Goal: Task Accomplishment & Management: Use online tool/utility

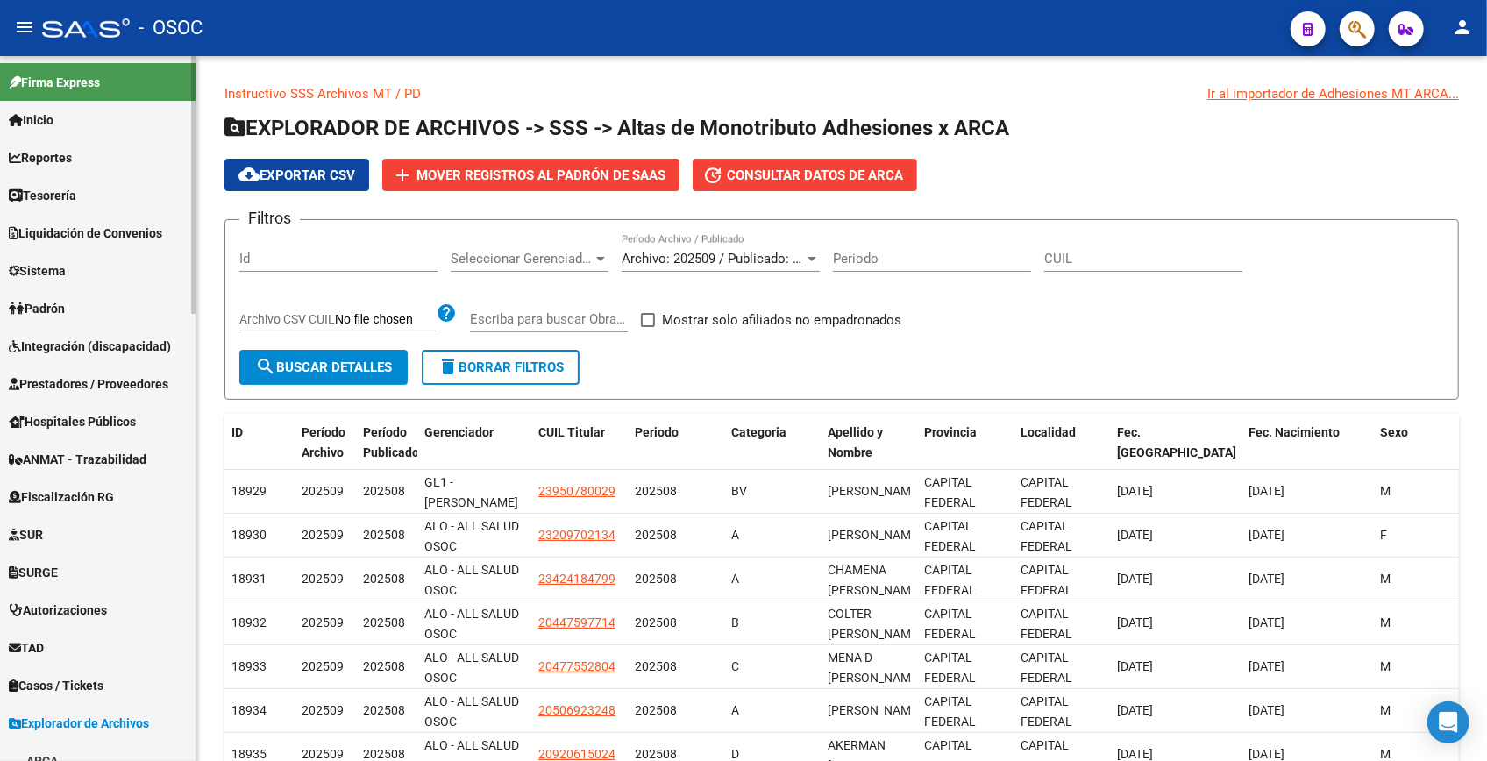
click at [94, 296] on link "Padrón" at bounding box center [98, 308] width 196 height 38
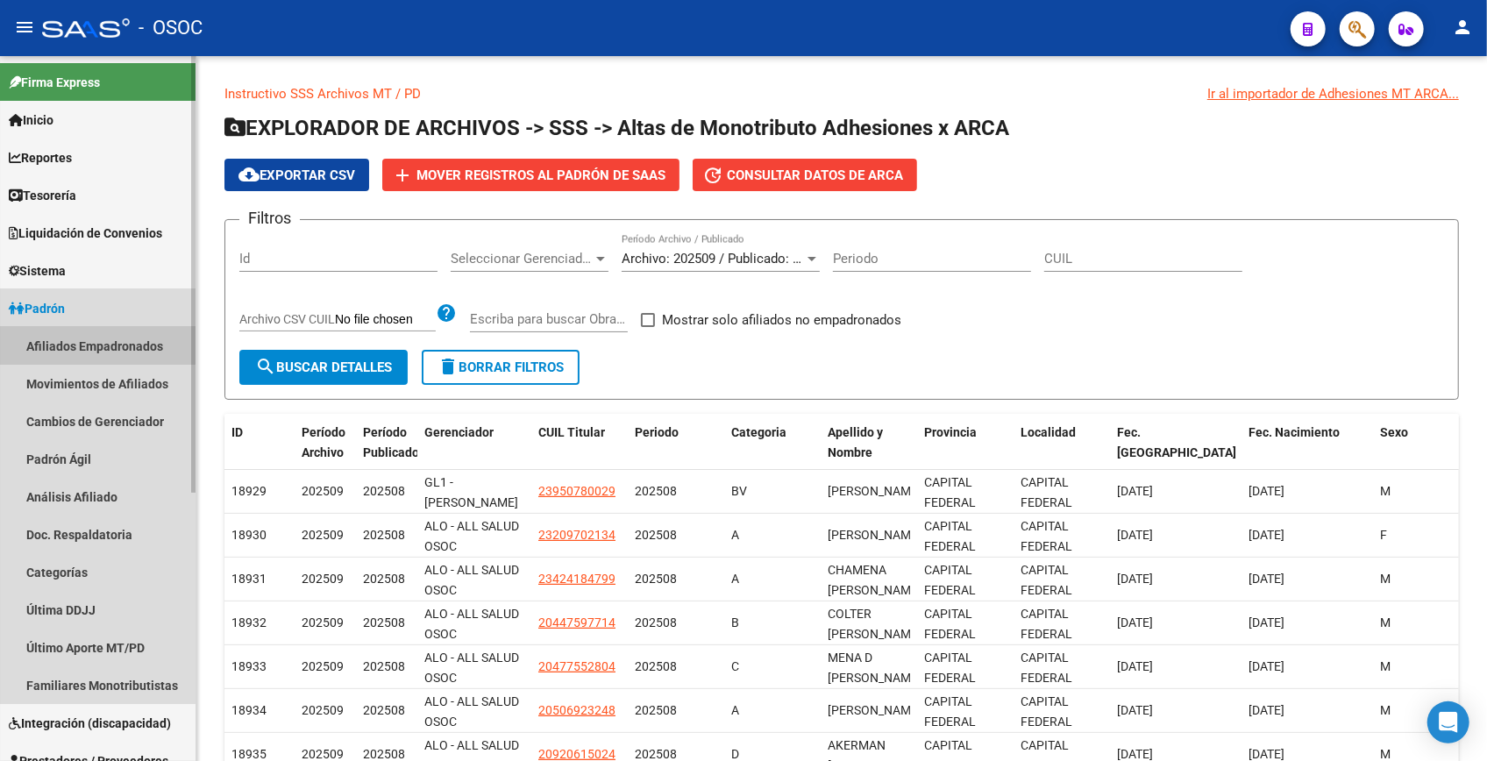
click at [84, 337] on link "Afiliados Empadronados" at bounding box center [98, 346] width 196 height 38
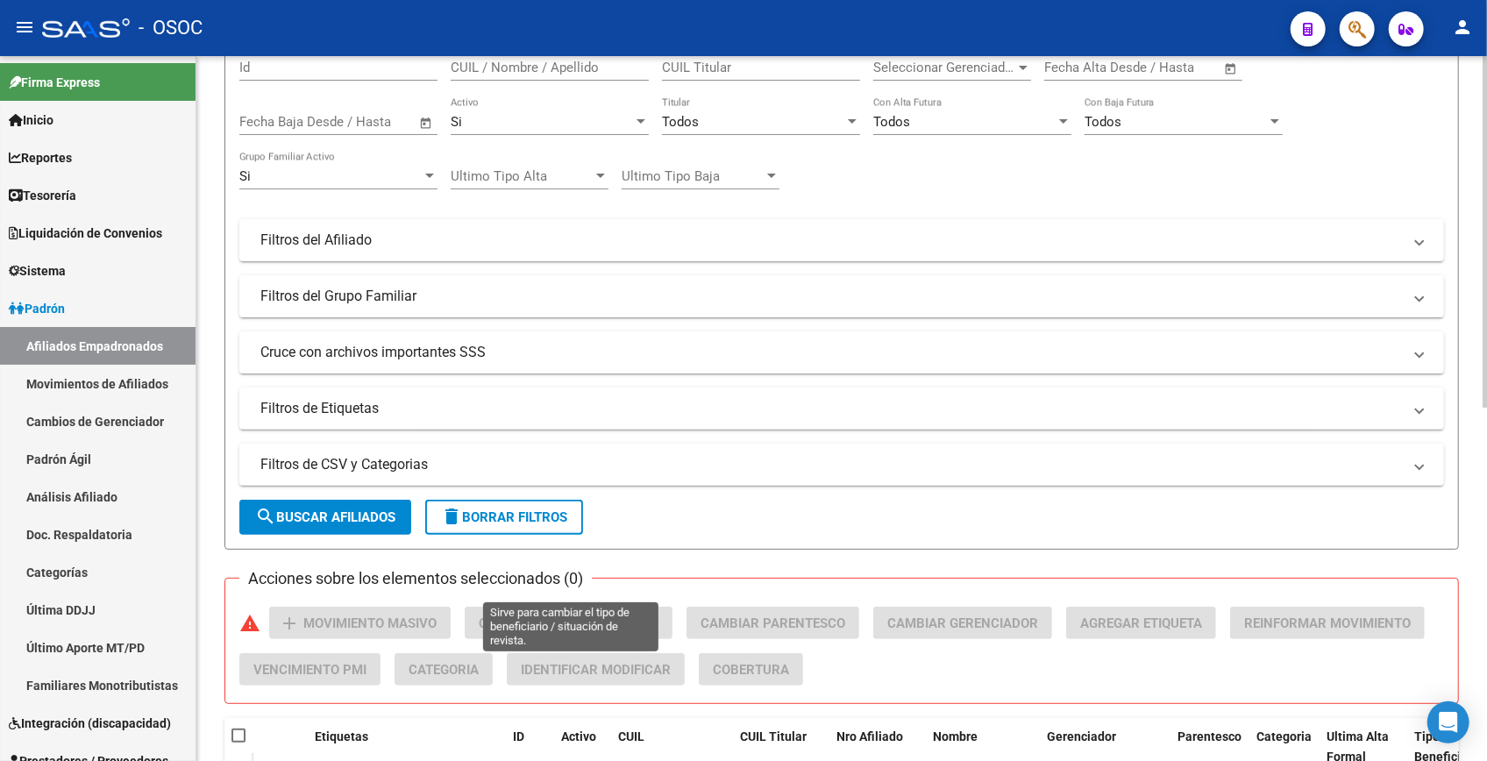
scroll to position [398, 0]
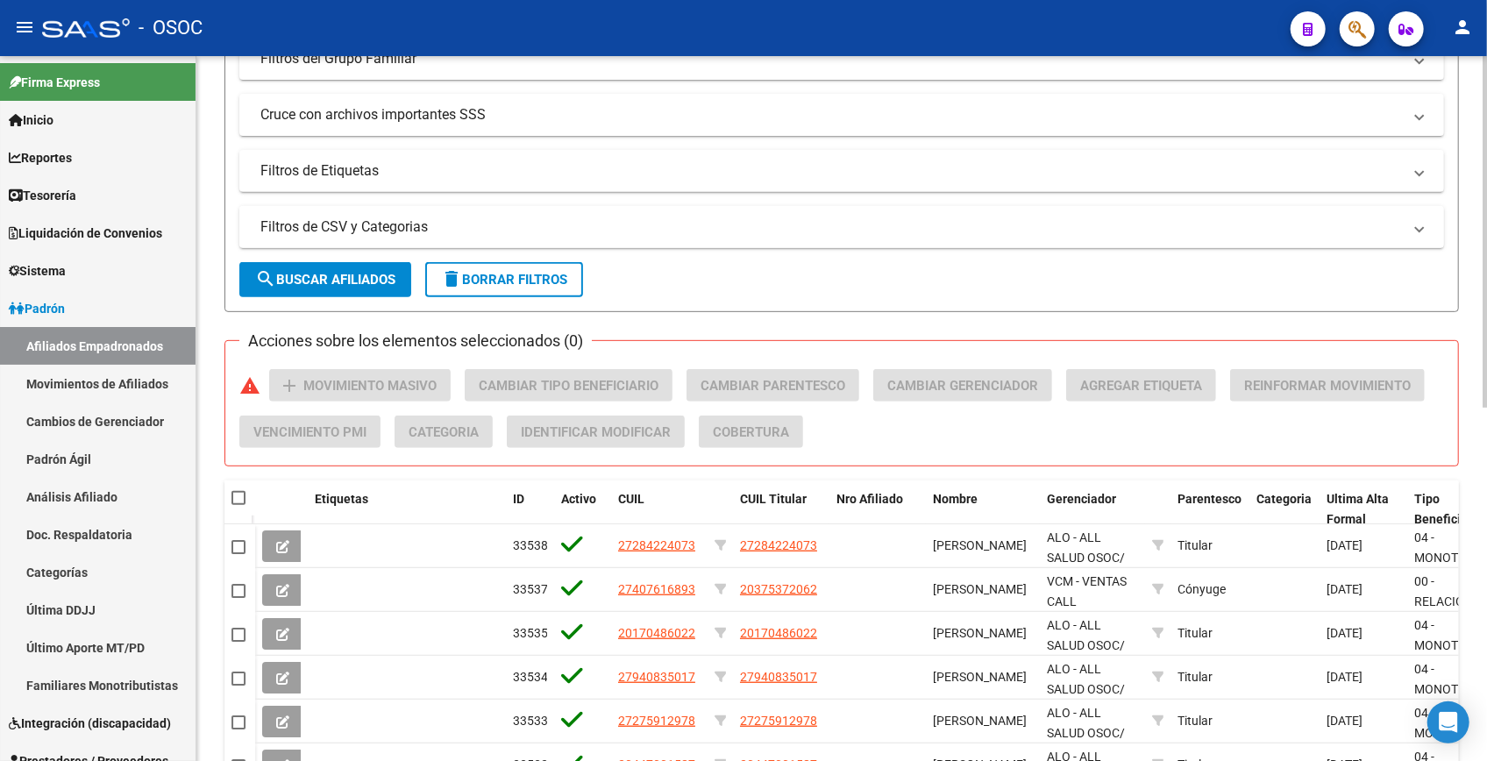
click at [395, 228] on mat-panel-title "Filtros de CSV y Categorias" at bounding box center [831, 226] width 1142 height 19
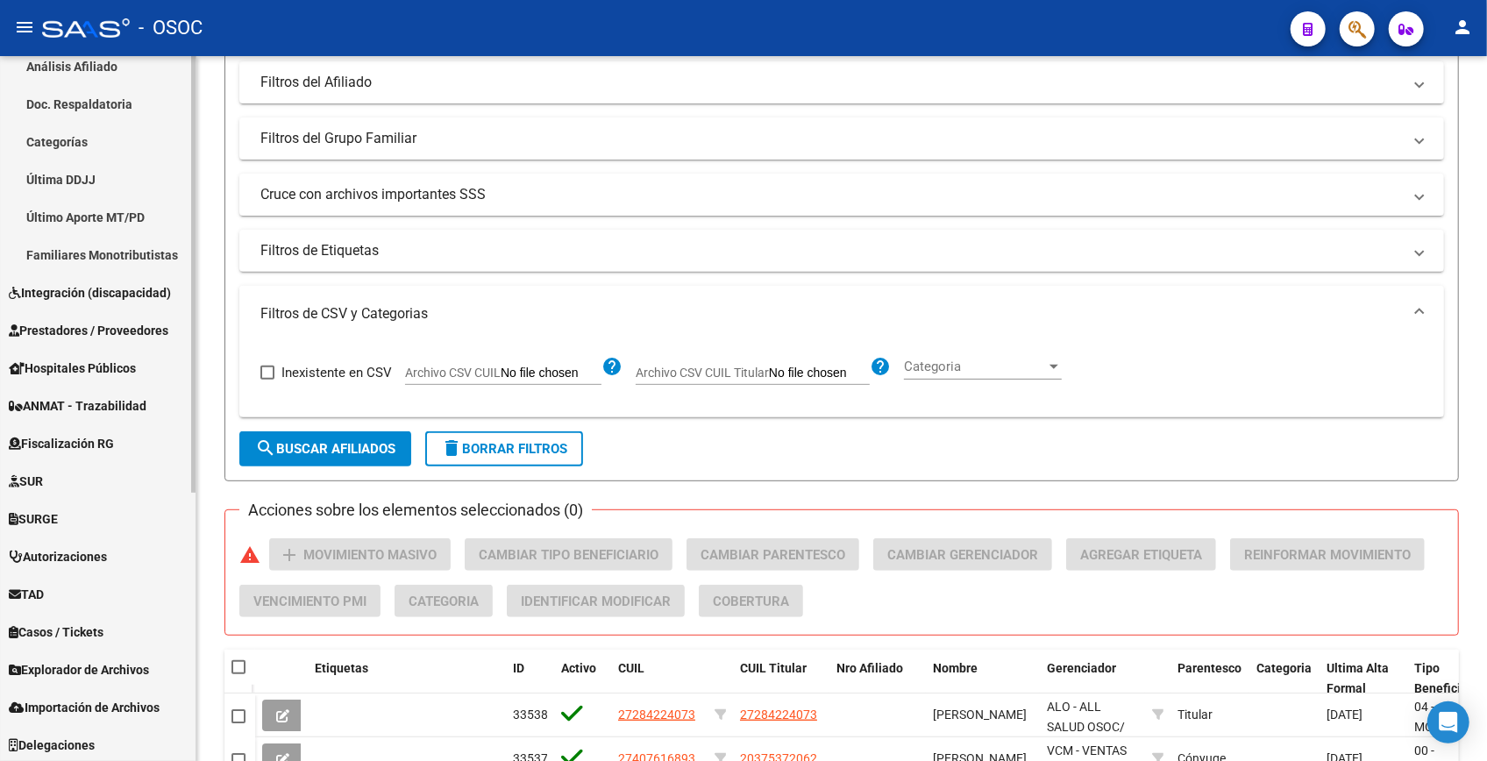
scroll to position [432, 0]
click at [82, 672] on span "Explorador de Archivos" at bounding box center [79, 667] width 140 height 19
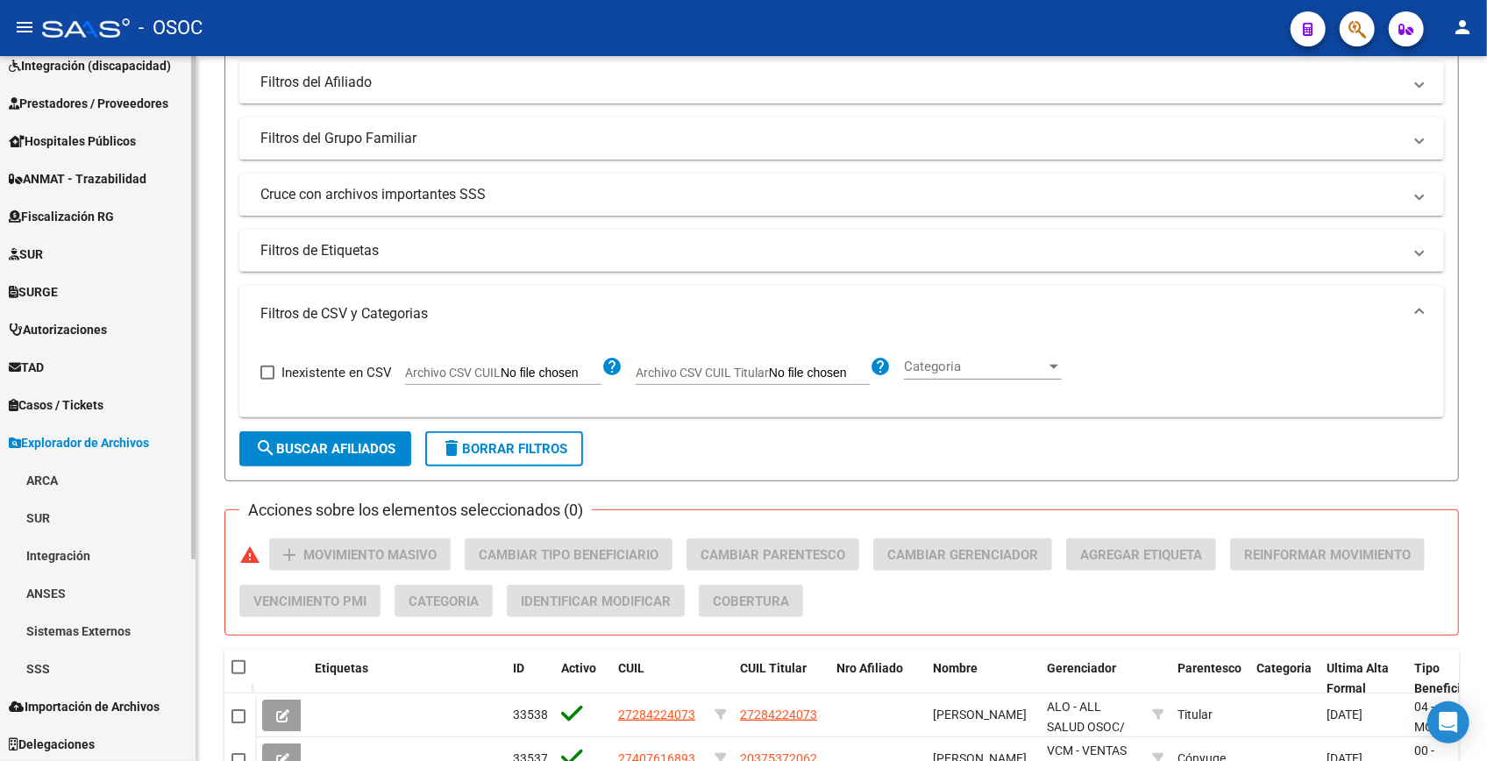
scroll to position [281, 0]
click at [39, 659] on link "SSS" at bounding box center [98, 668] width 196 height 38
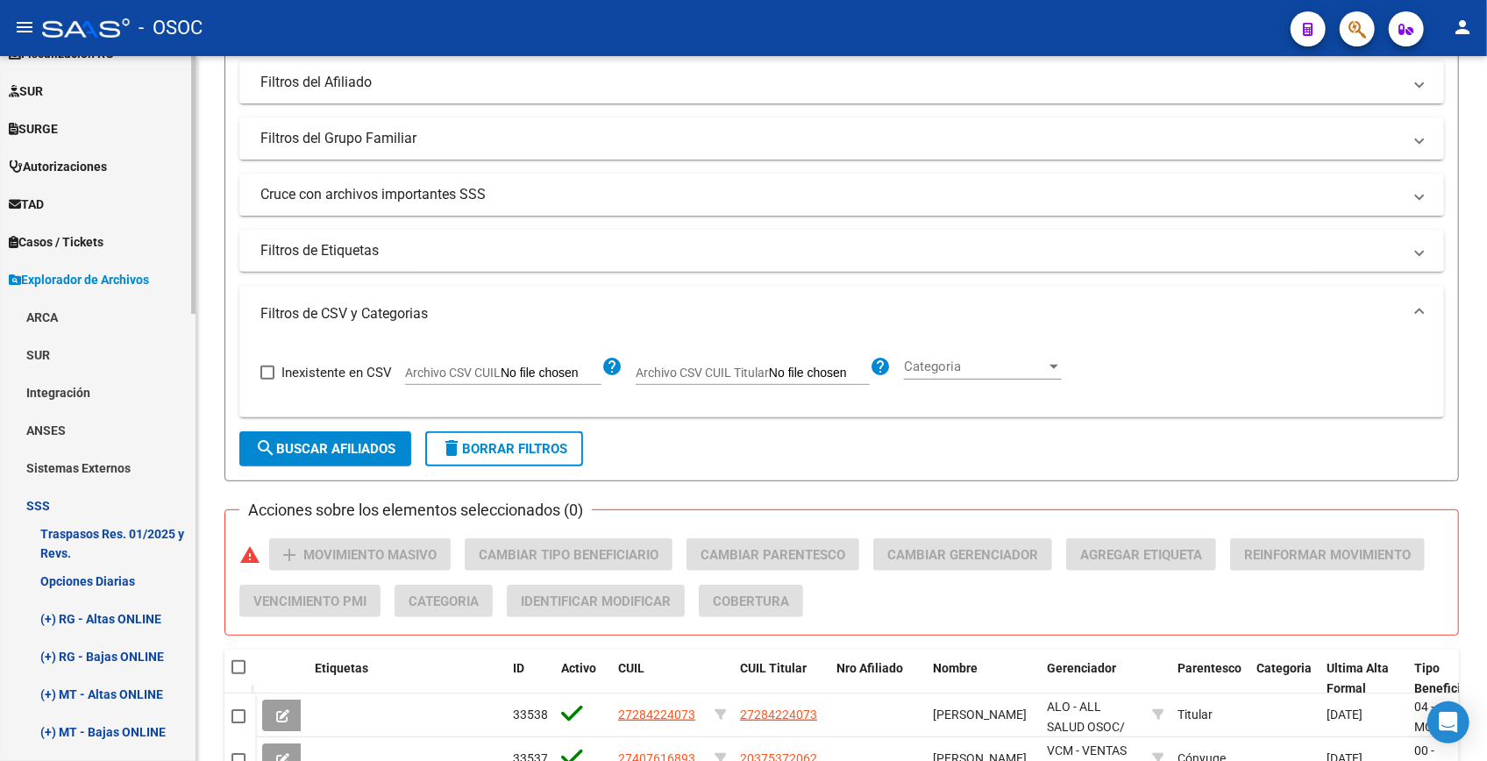
scroll to position [441, 0]
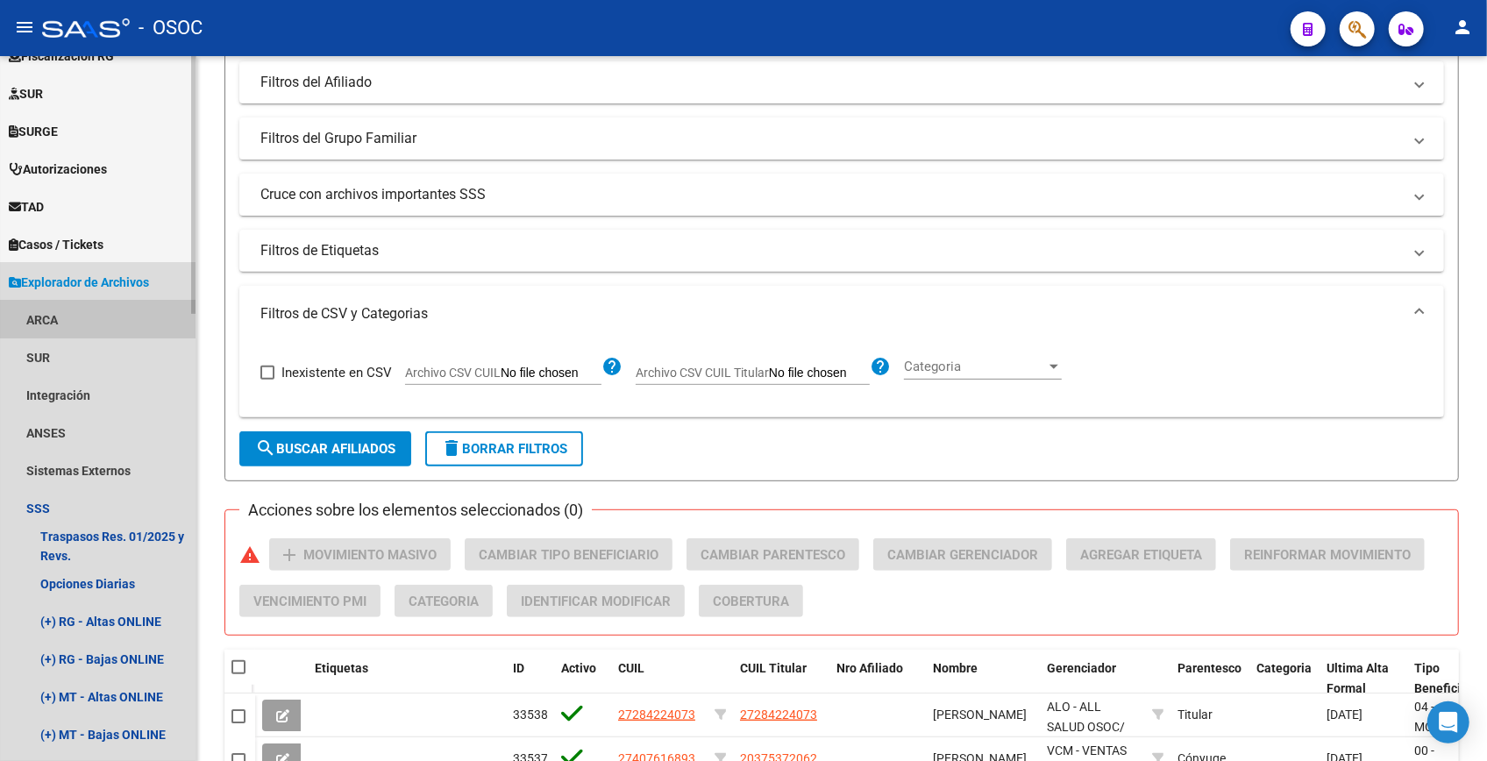
click at [61, 324] on link "ARCA" at bounding box center [98, 320] width 196 height 38
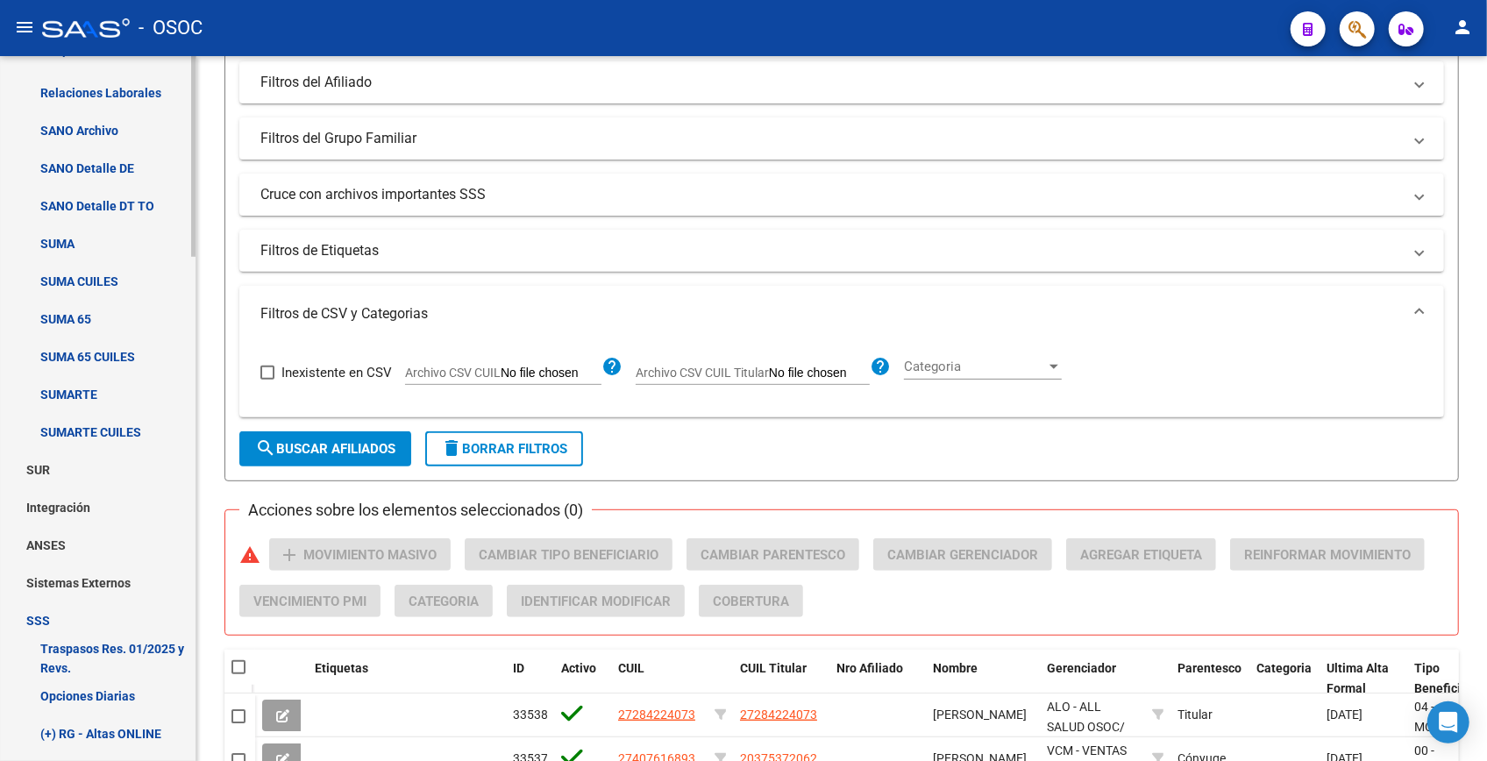
scroll to position [973, 0]
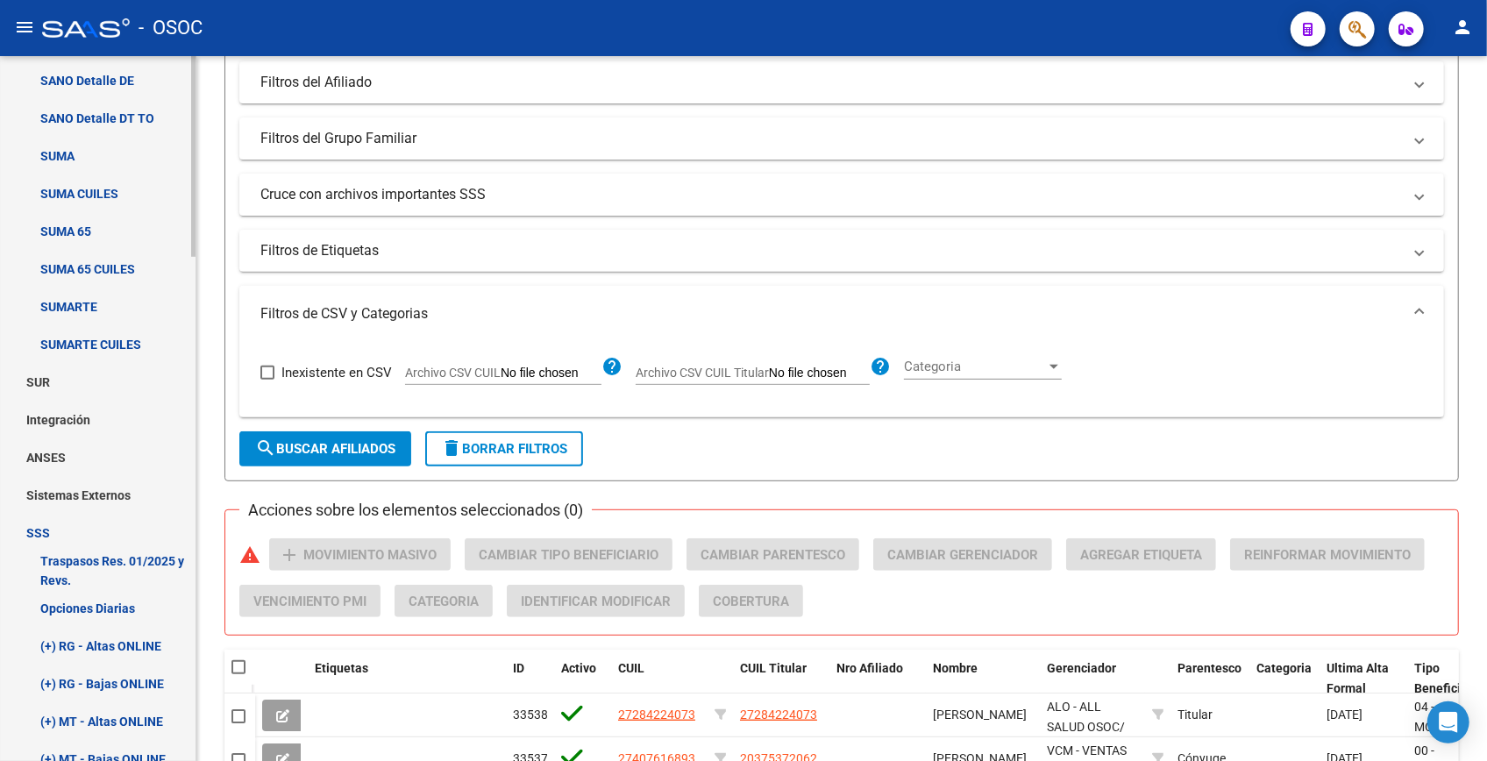
click at [43, 533] on link "SSS" at bounding box center [98, 533] width 196 height 38
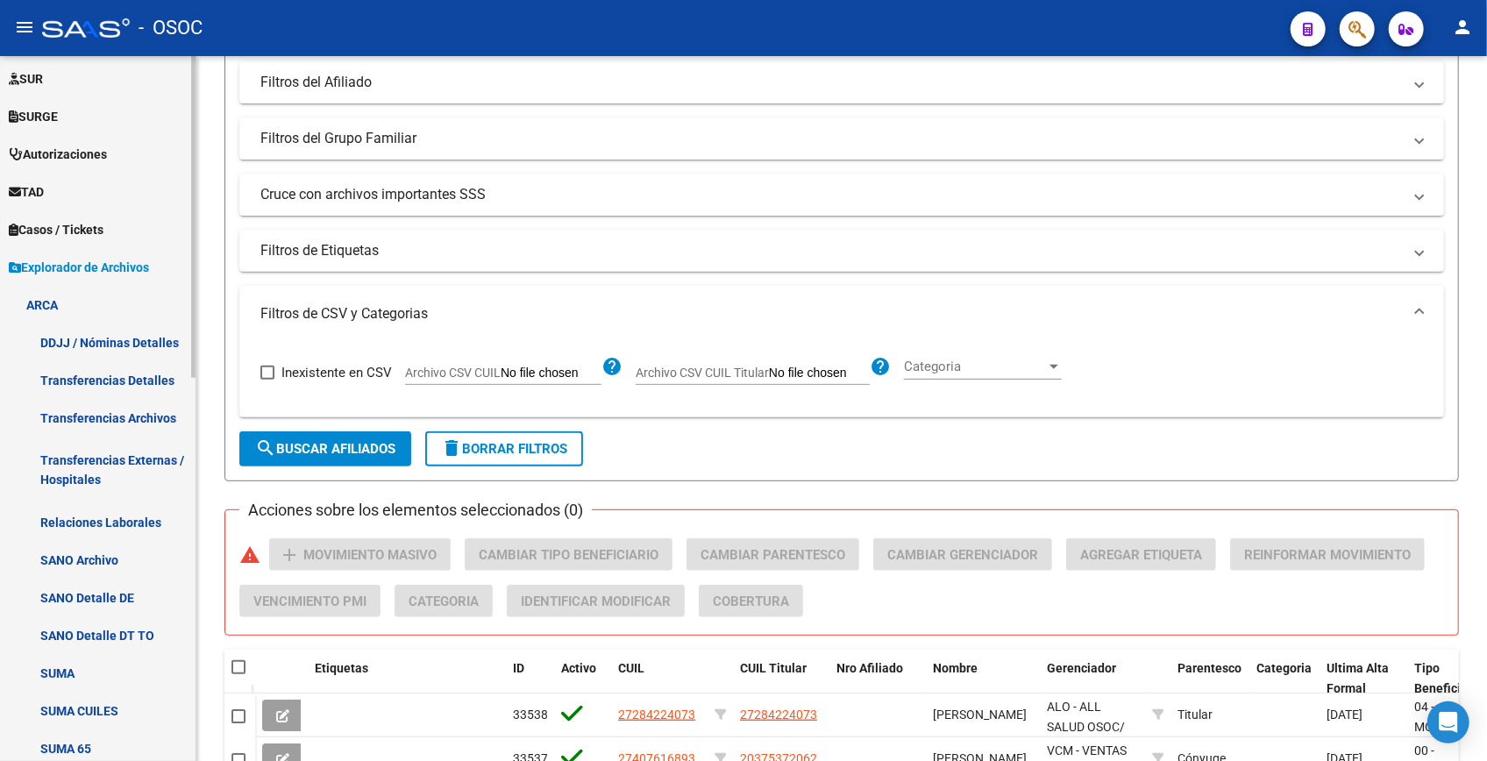
scroll to position [439, 0]
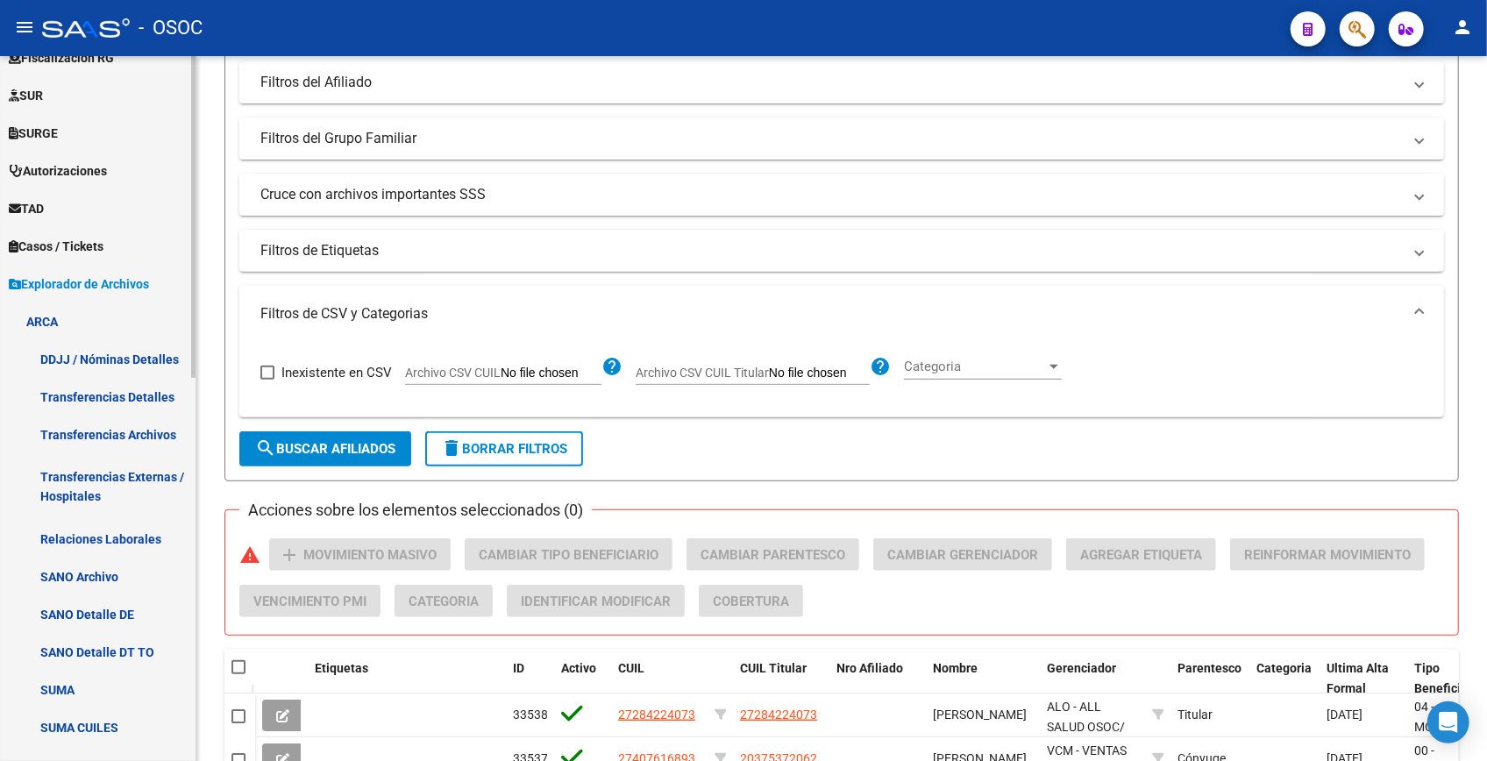
click at [96, 274] on span "Explorador de Archivos" at bounding box center [79, 283] width 140 height 19
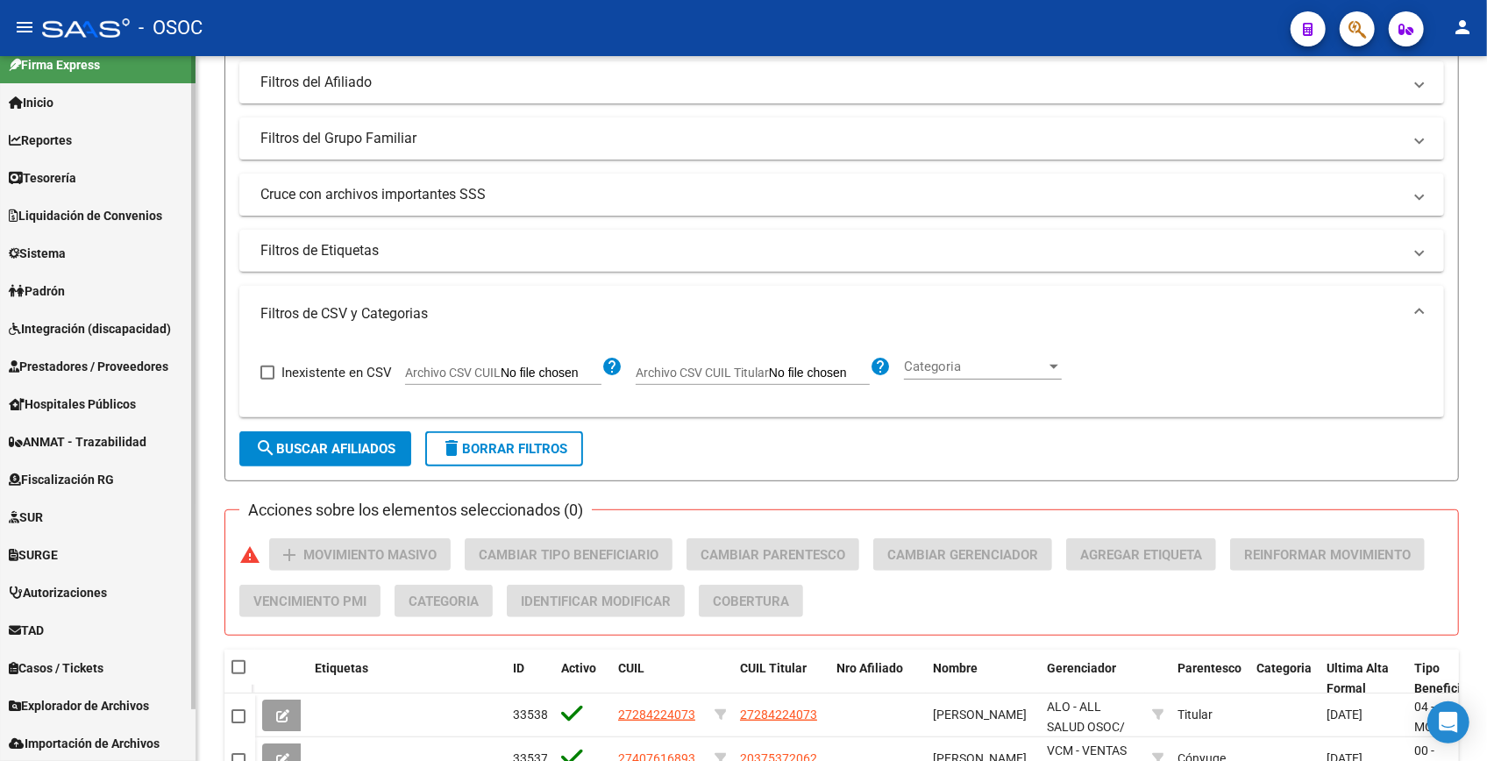
scroll to position [0, 0]
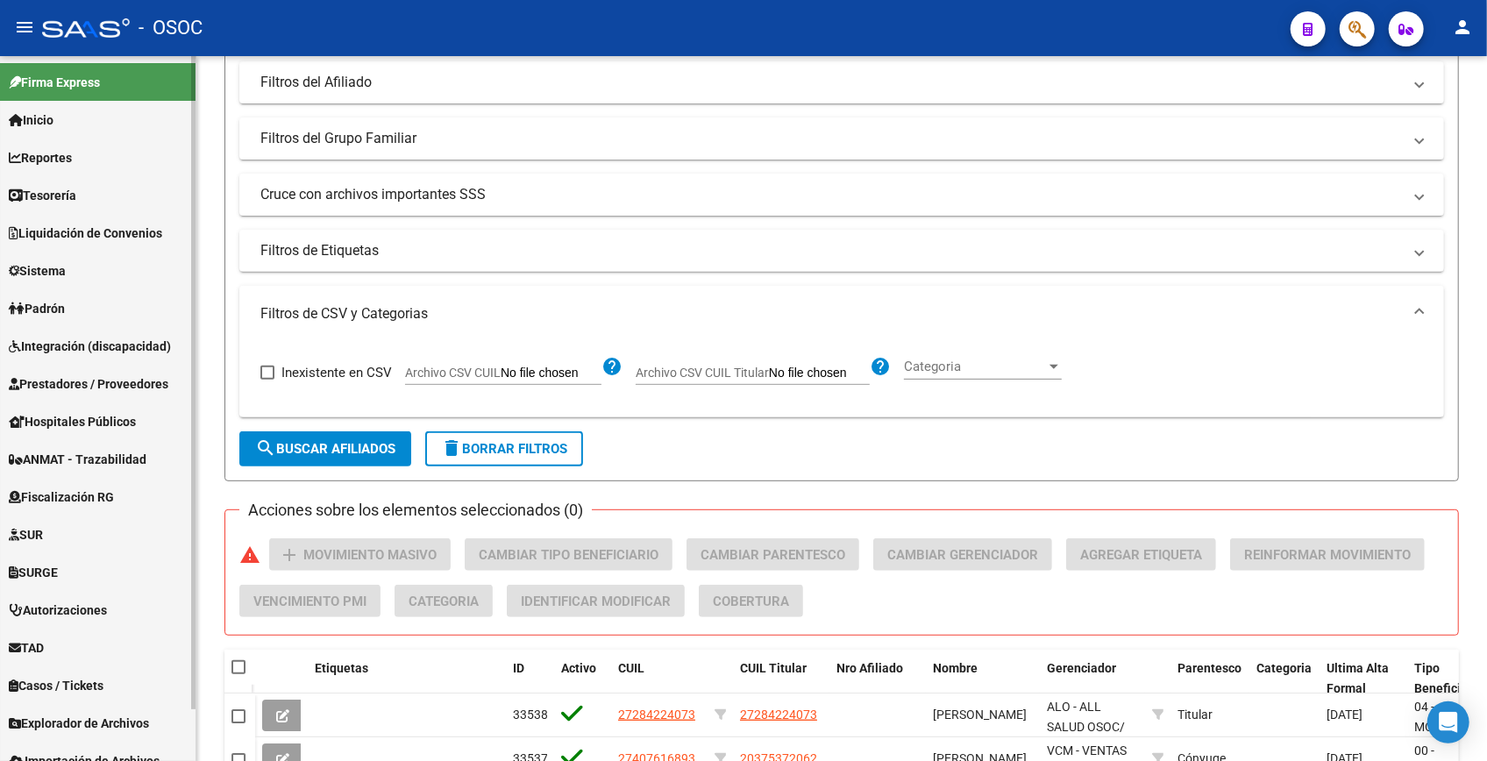
click at [72, 154] on span "Reportes" at bounding box center [40, 157] width 63 height 19
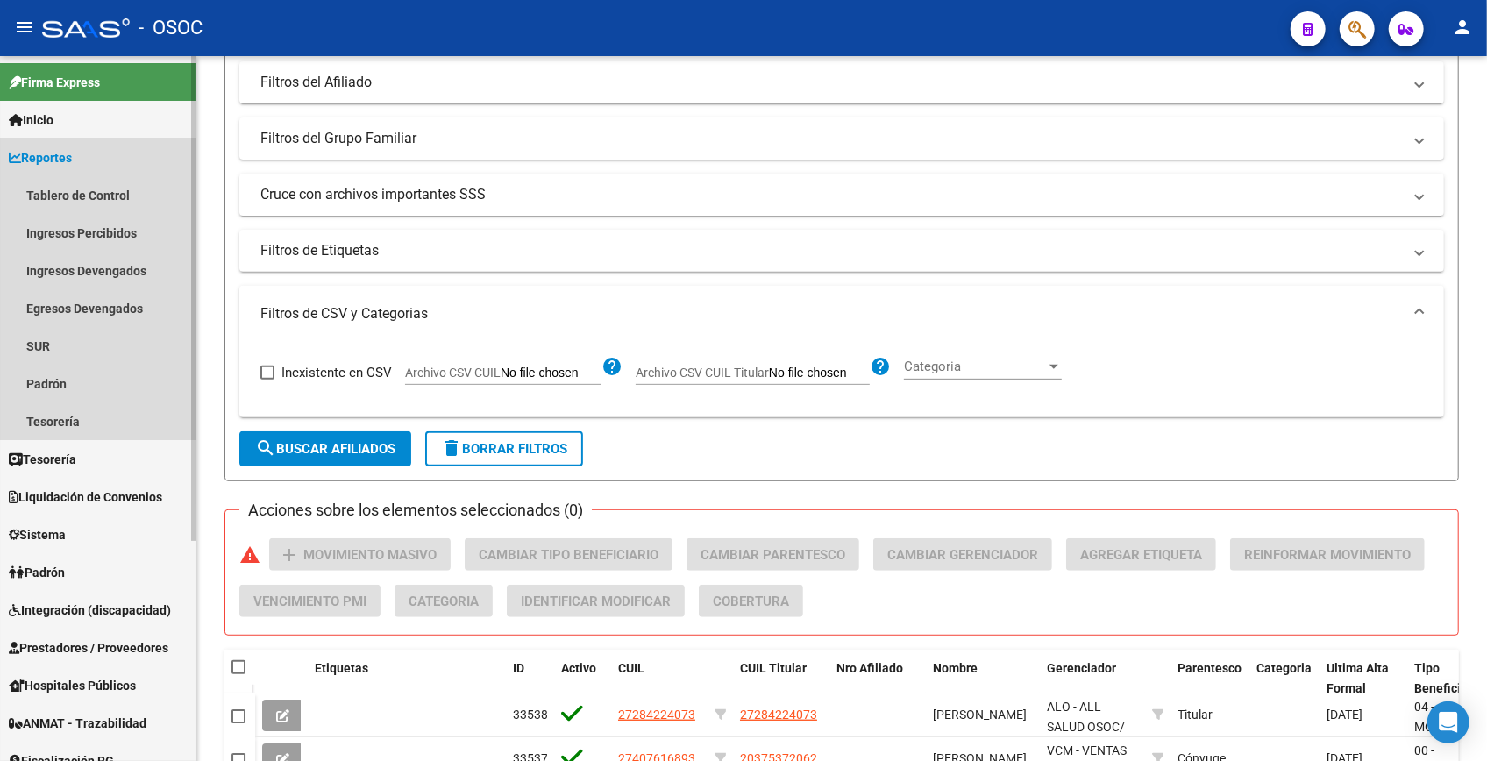
click at [28, 148] on span "Reportes" at bounding box center [40, 157] width 63 height 19
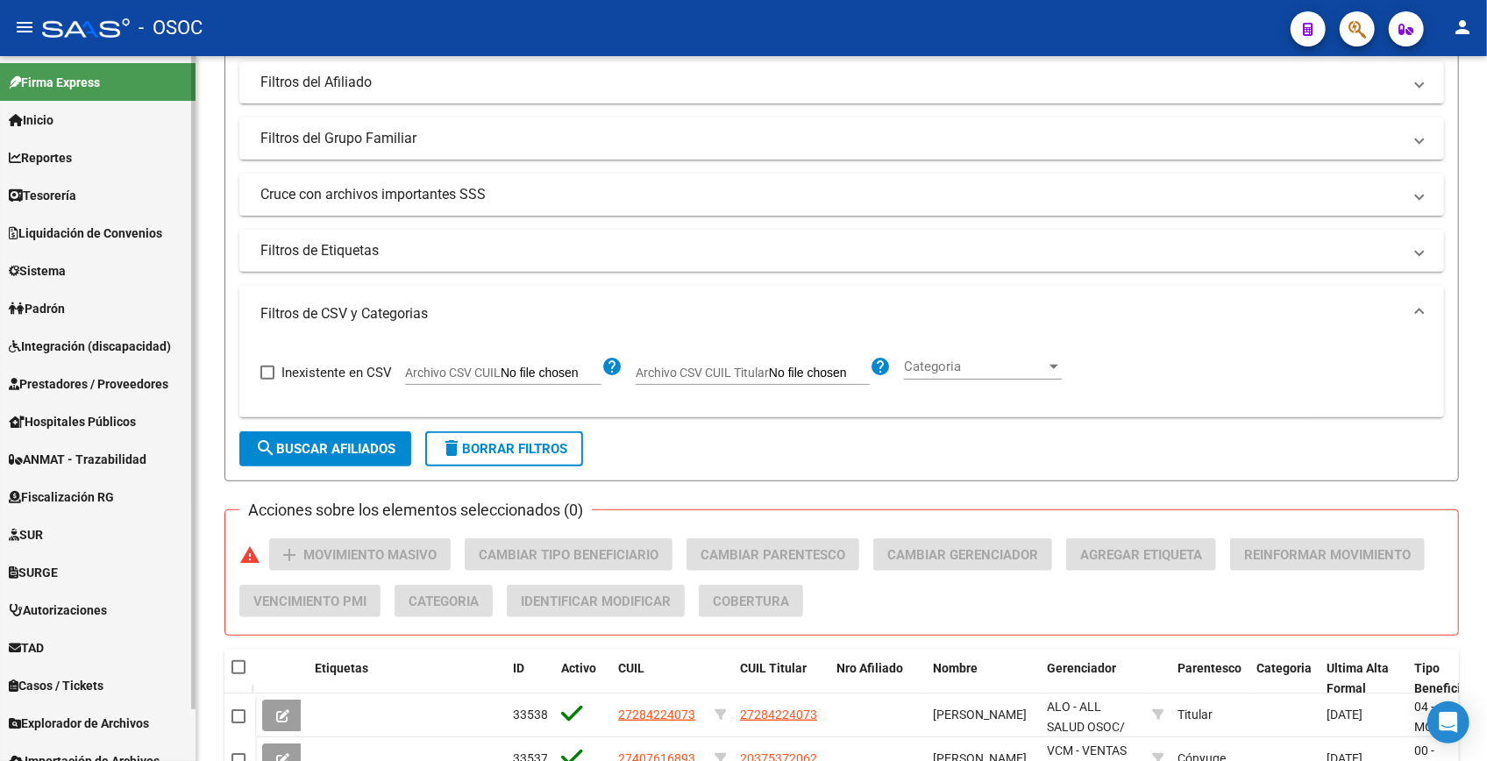
click at [62, 225] on span "Liquidación de Convenios" at bounding box center [85, 233] width 153 height 19
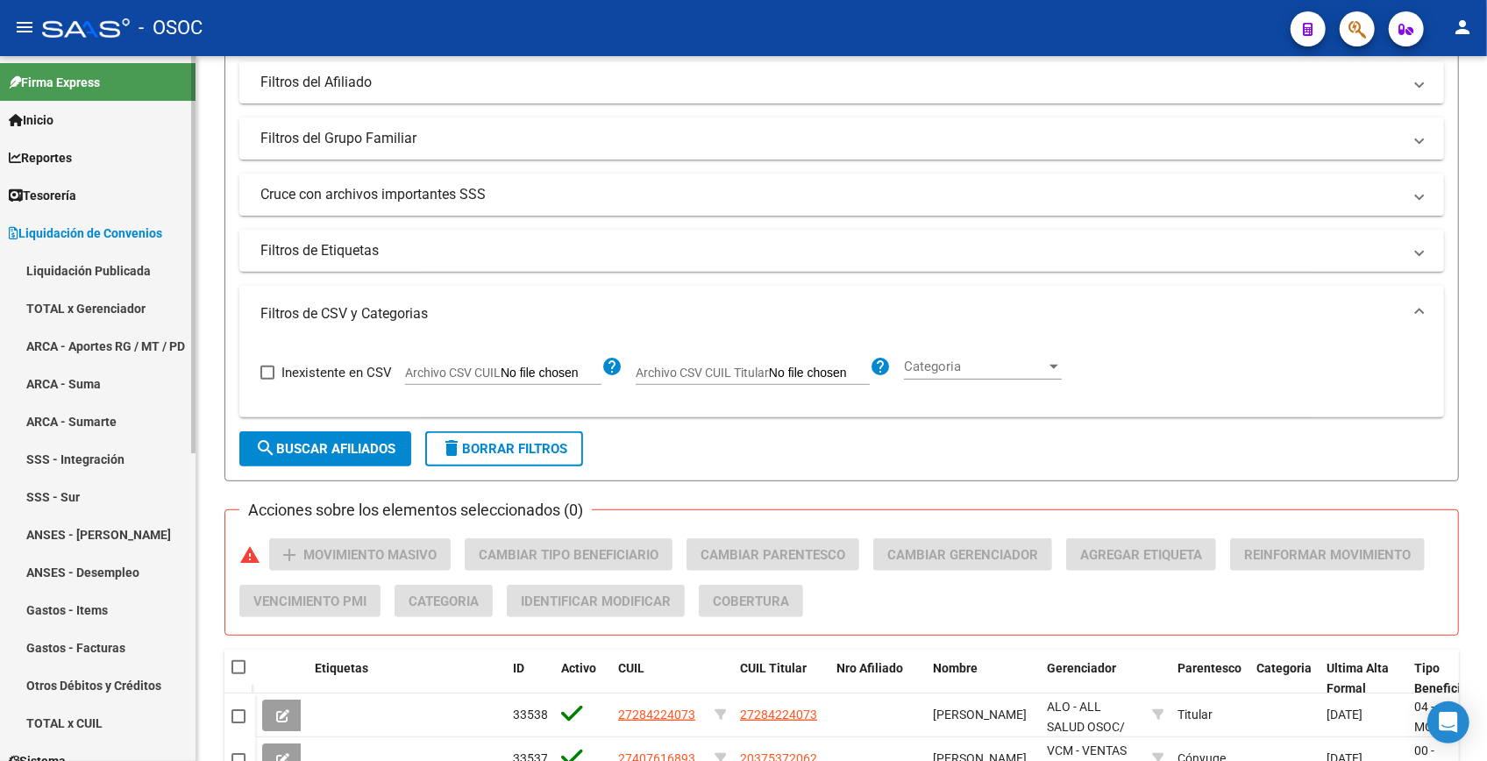
click at [95, 331] on link "ARCA - Aportes RG / MT / PD" at bounding box center [98, 346] width 196 height 38
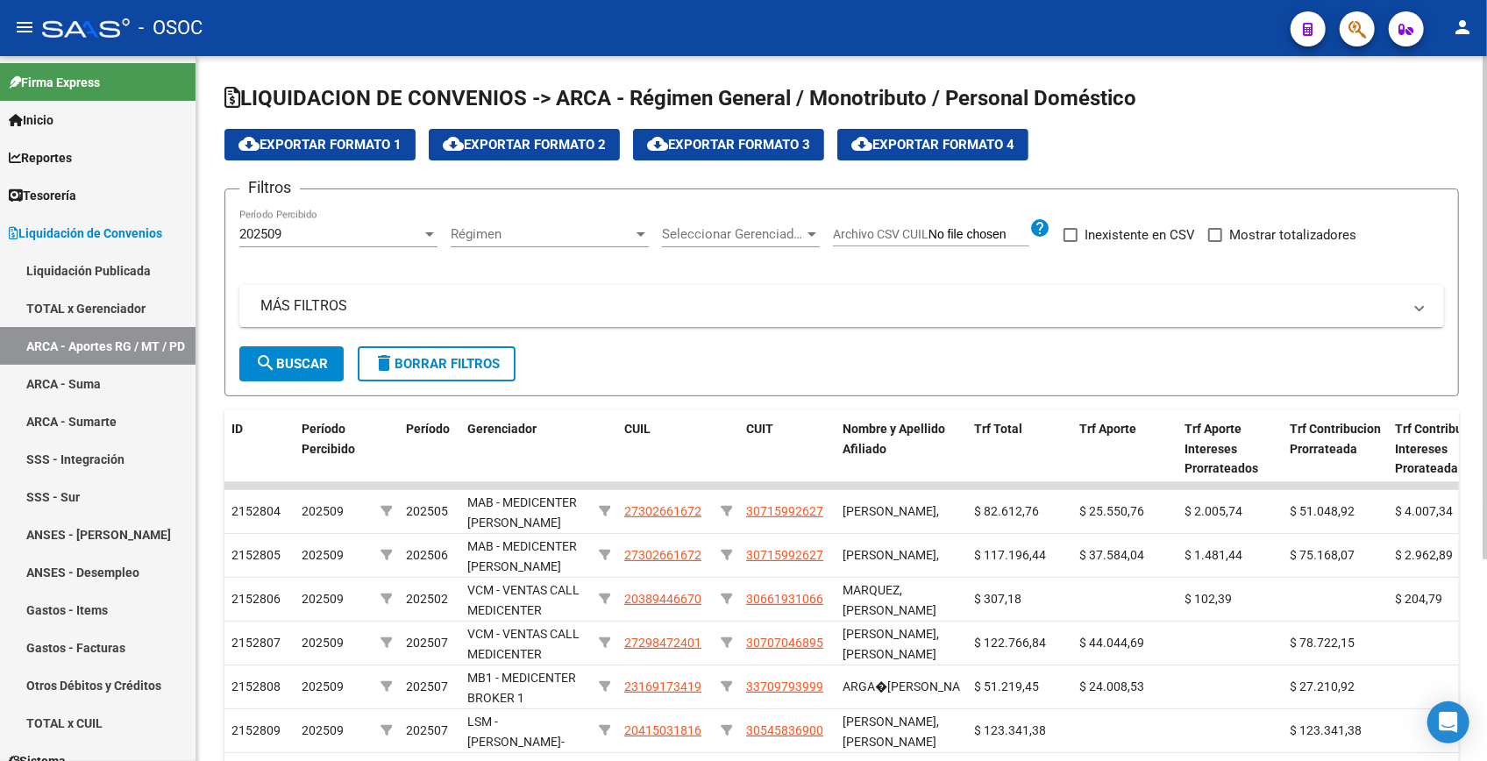
click at [841, 254] on div "Filtros 202509 Período Percibido Régimen Régimen Seleccionar Gerenciador Selecc…" at bounding box center [841, 274] width 1205 height 143
click at [400, 234] on div "202509" at bounding box center [330, 234] width 182 height 16
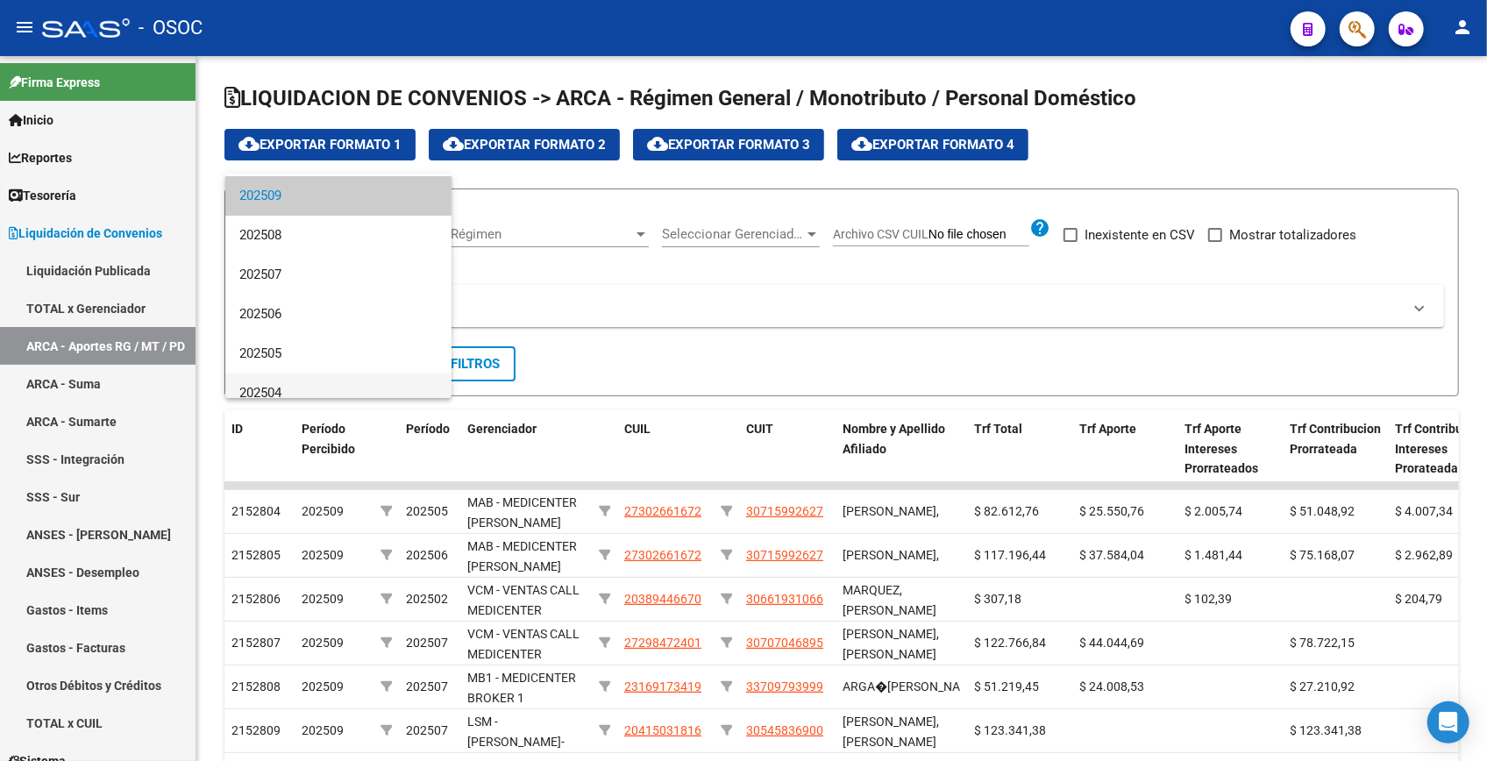
scroll to position [79, 0]
click at [343, 347] on span "202504" at bounding box center [338, 350] width 198 height 39
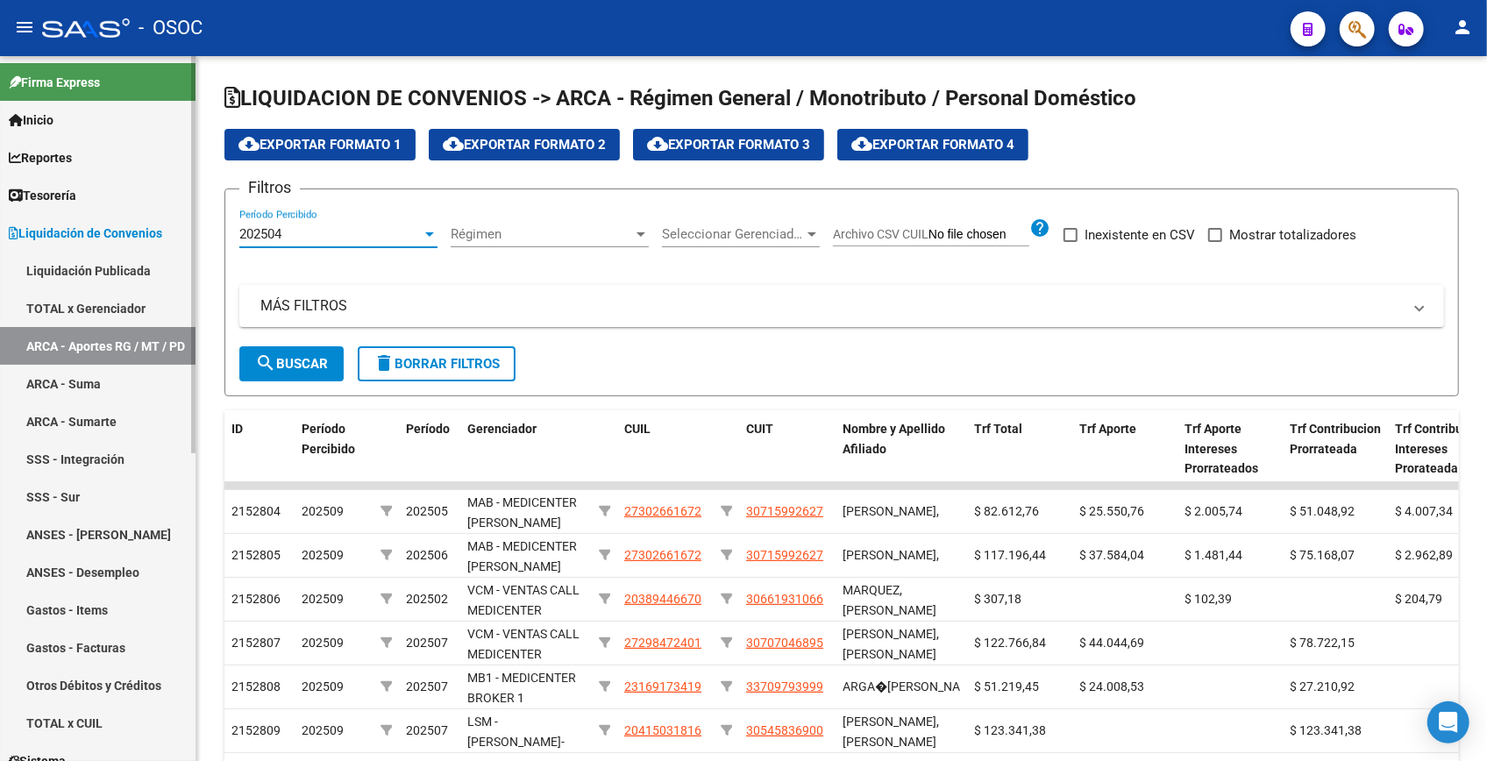
type input "C:\fakepath\archivo para filtrar en SAAS.csv"
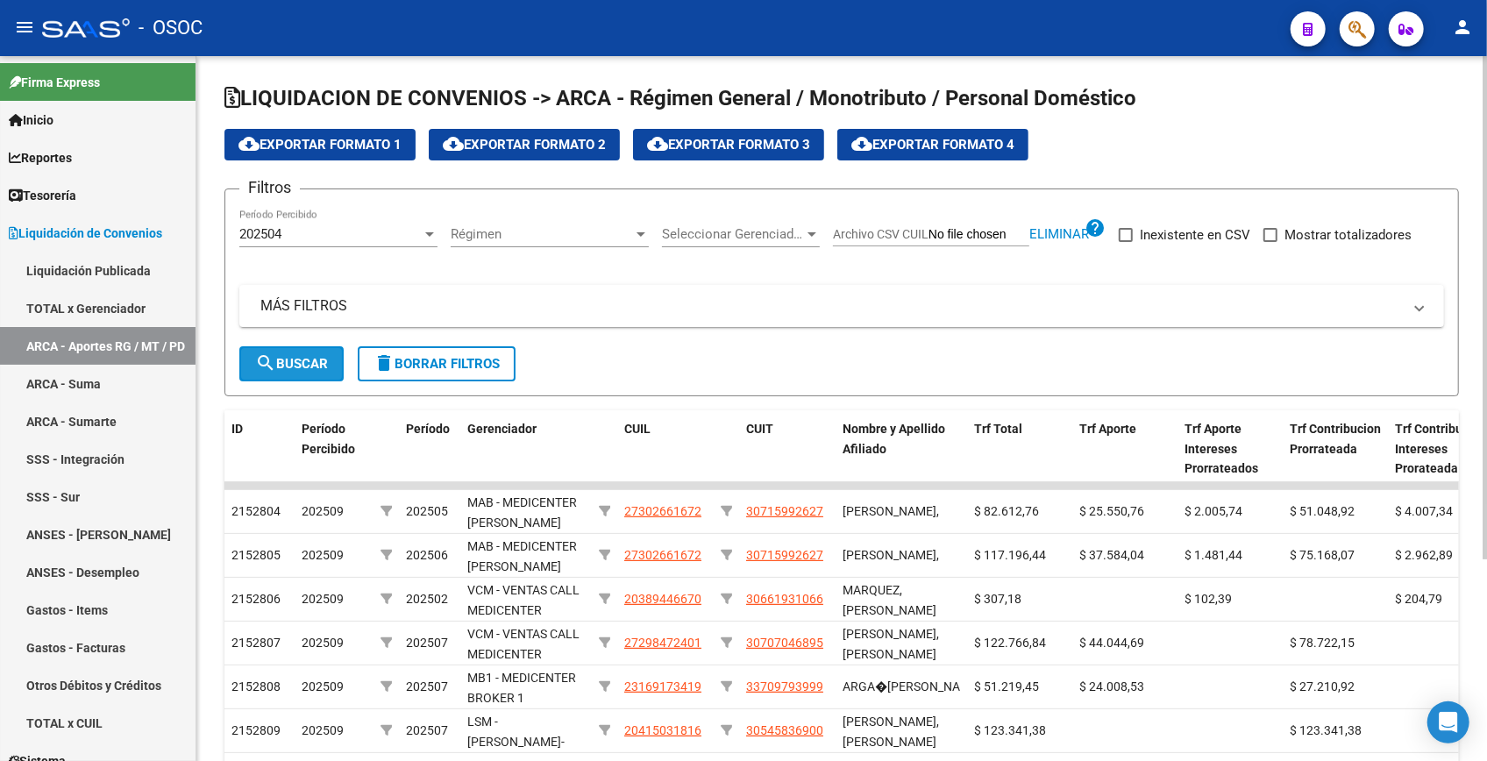
click at [284, 359] on span "search Buscar" at bounding box center [291, 364] width 73 height 16
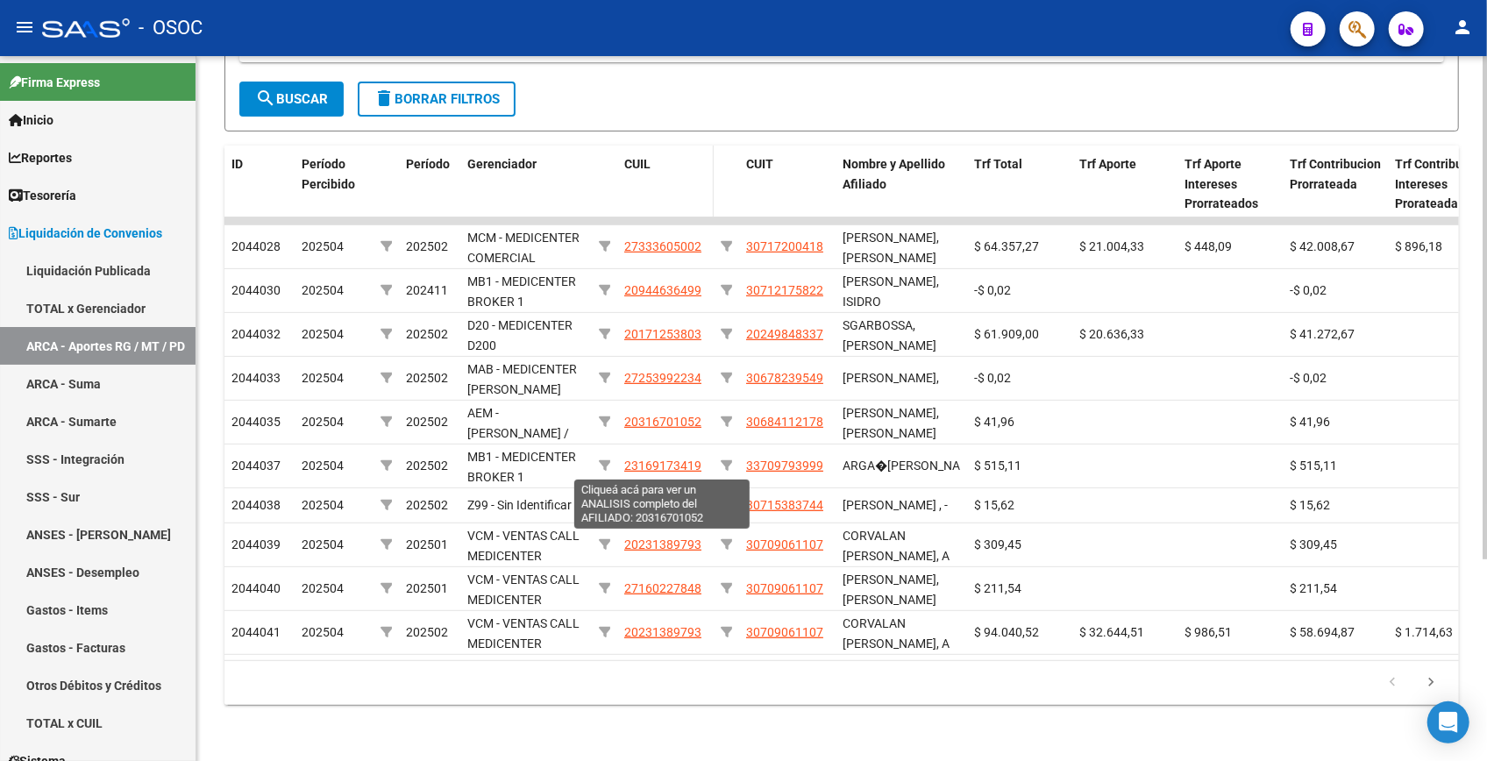
scroll to position [0, 0]
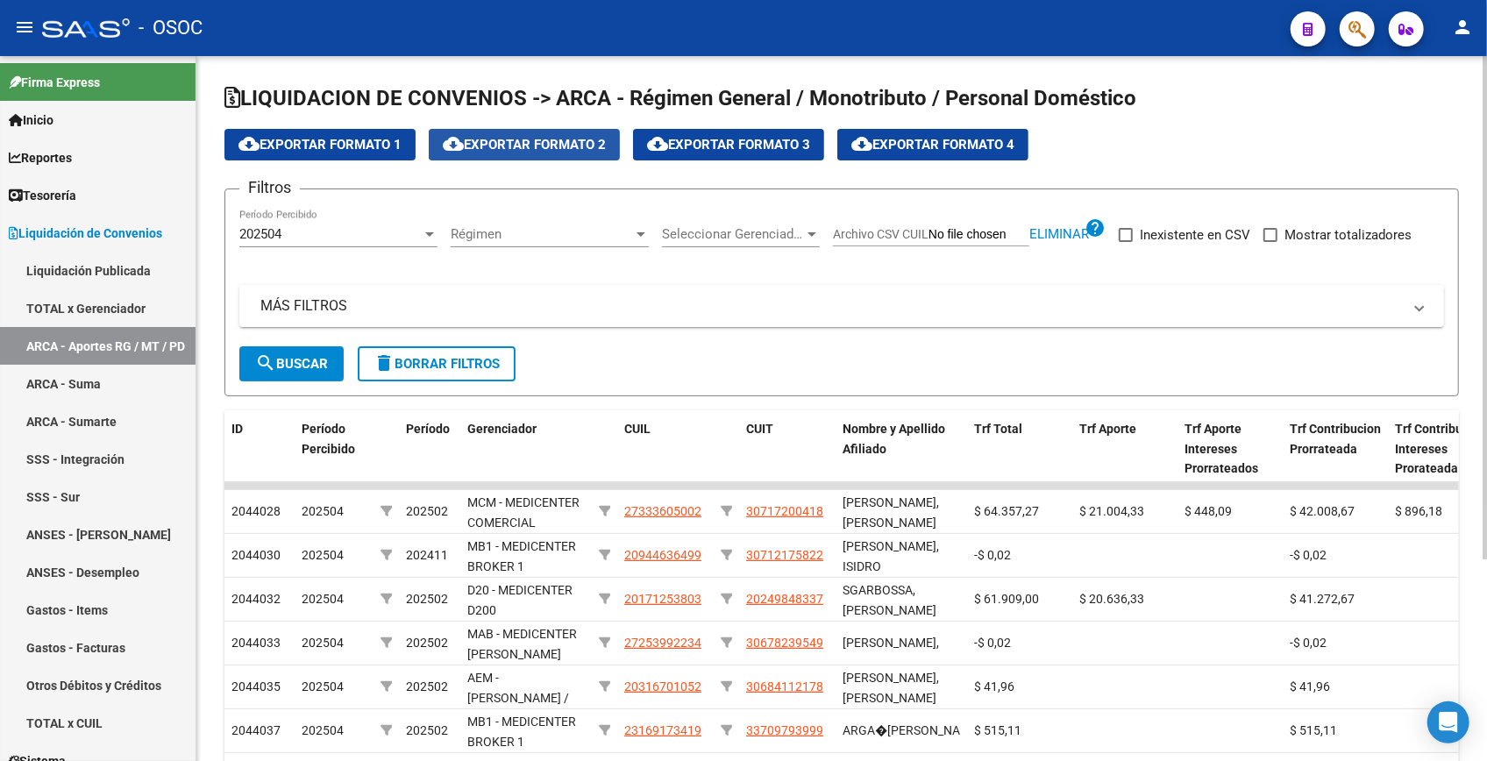
click at [498, 139] on span "cloud_download Exportar Formato 2" at bounding box center [524, 145] width 163 height 16
click at [982, 364] on form "Filtros 202504 Período Percibido Régimen Régimen Seleccionar Gerenciador Selecc…" at bounding box center [841, 293] width 1235 height 208
click at [1226, 116] on app-list-header "LIQUIDACION DE CONVENIOS -> ARCA - Régimen General / Monotributo / Personal Dom…" at bounding box center [841, 240] width 1235 height 312
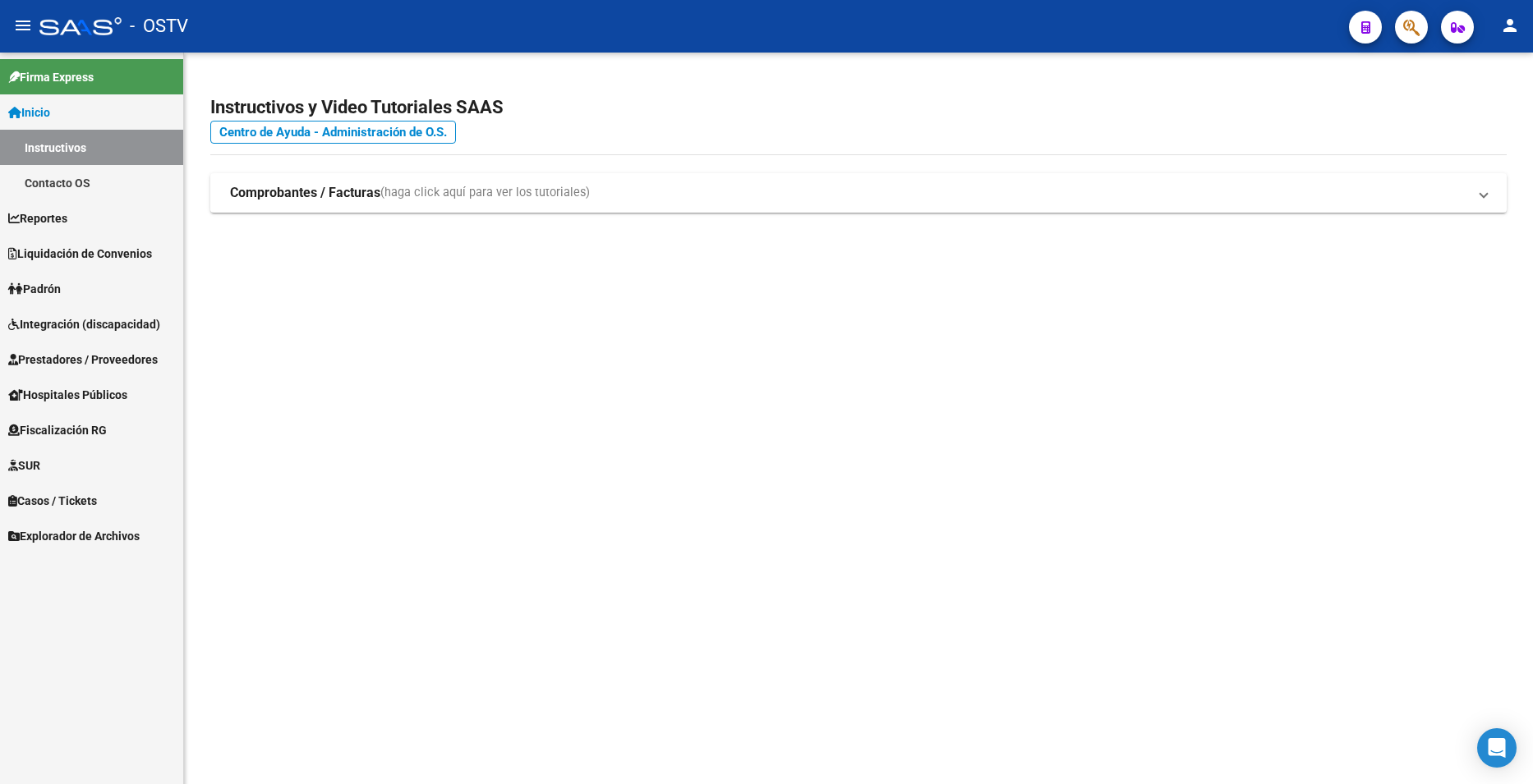
click at [399, 281] on div "Instructivos y Video Tutoriales SAAS Centro de Ayuda - Administración de O.S. C…" at bounding box center [858, 171] width 1349 height 239
click at [57, 214] on span "Reportes" at bounding box center [37, 218] width 59 height 18
click at [90, 141] on link "Reportes" at bounding box center [92, 148] width 184 height 36
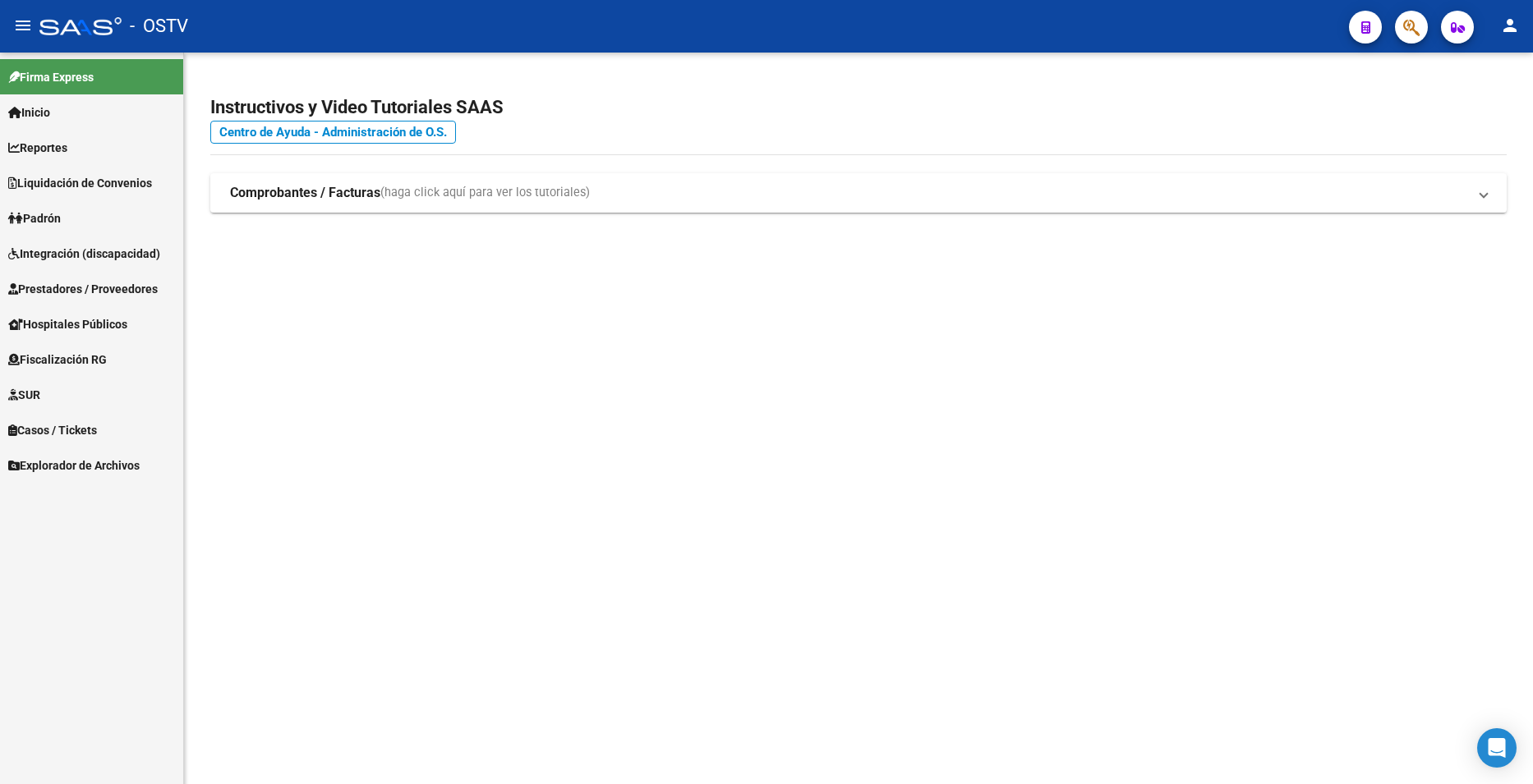
click at [57, 150] on span "Reportes" at bounding box center [37, 147] width 59 height 18
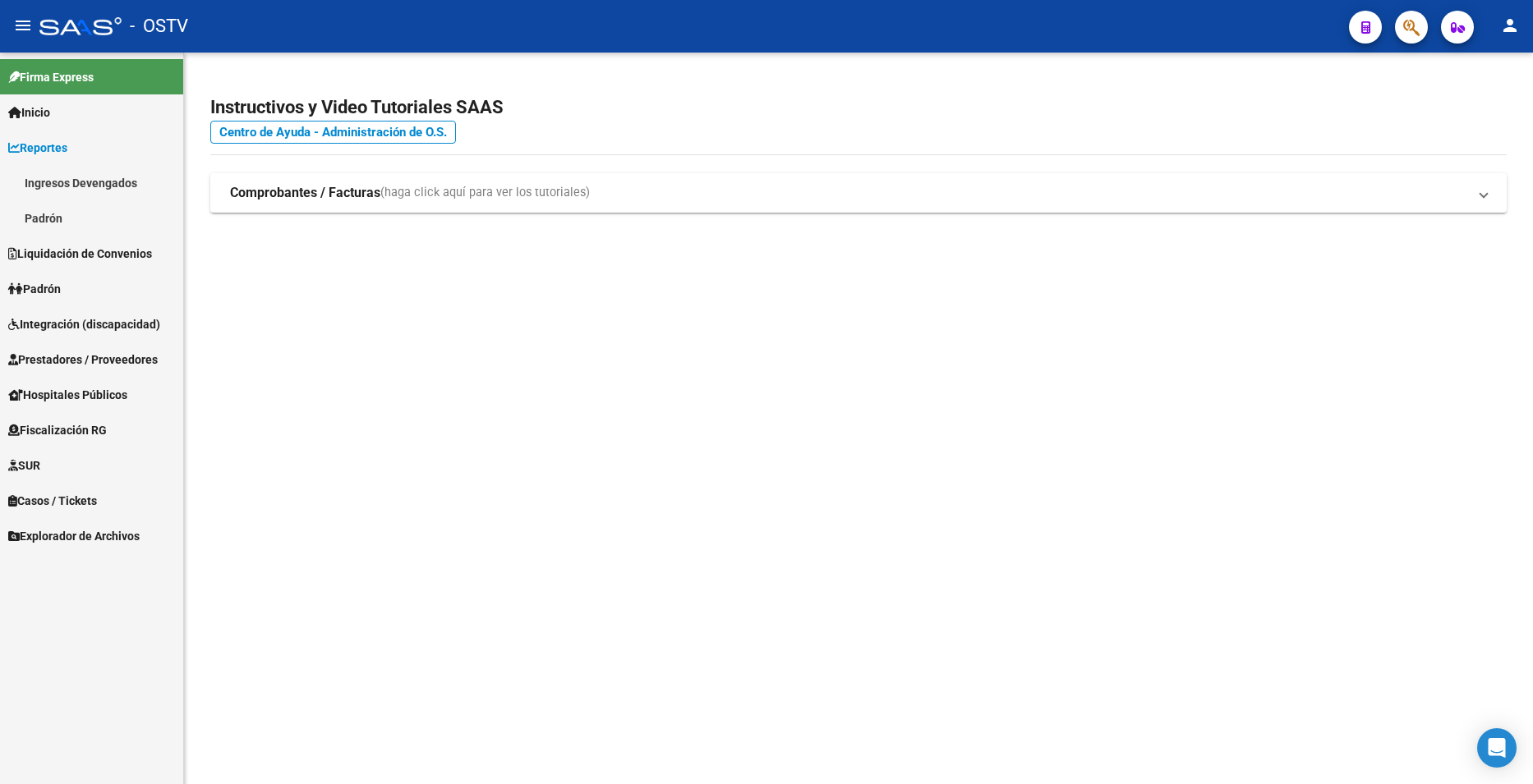
click at [415, 368] on mat-sidenav-content "Instructivos y Video Tutoriales SAAS Centro de Ayuda - Administración de O.S. C…" at bounding box center [858, 418] width 1349 height 732
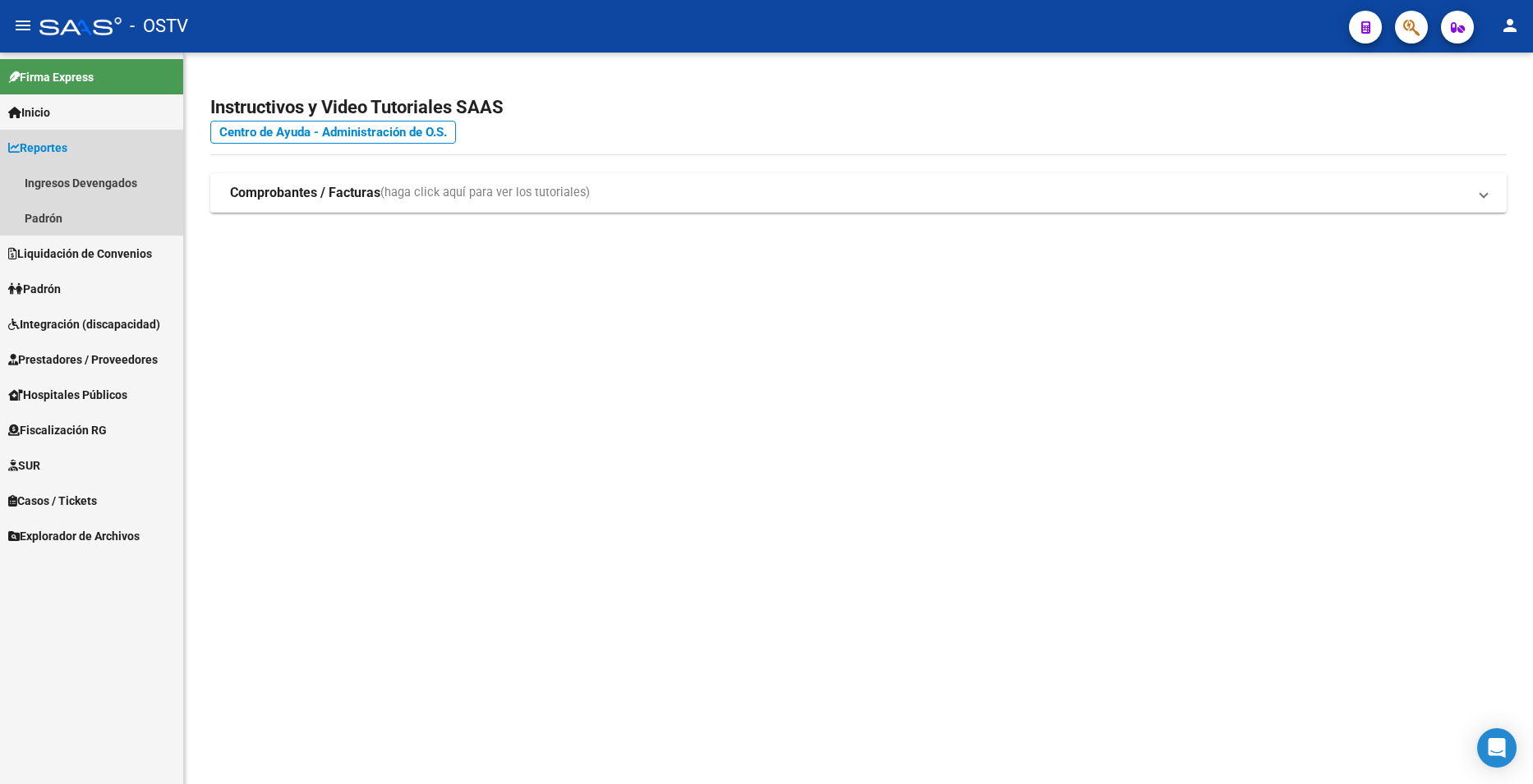
drag, startPoint x: 49, startPoint y: 130, endPoint x: 47, endPoint y: 144, distance: 14.1
click at [47, 132] on link "Reportes" at bounding box center [92, 148] width 184 height 36
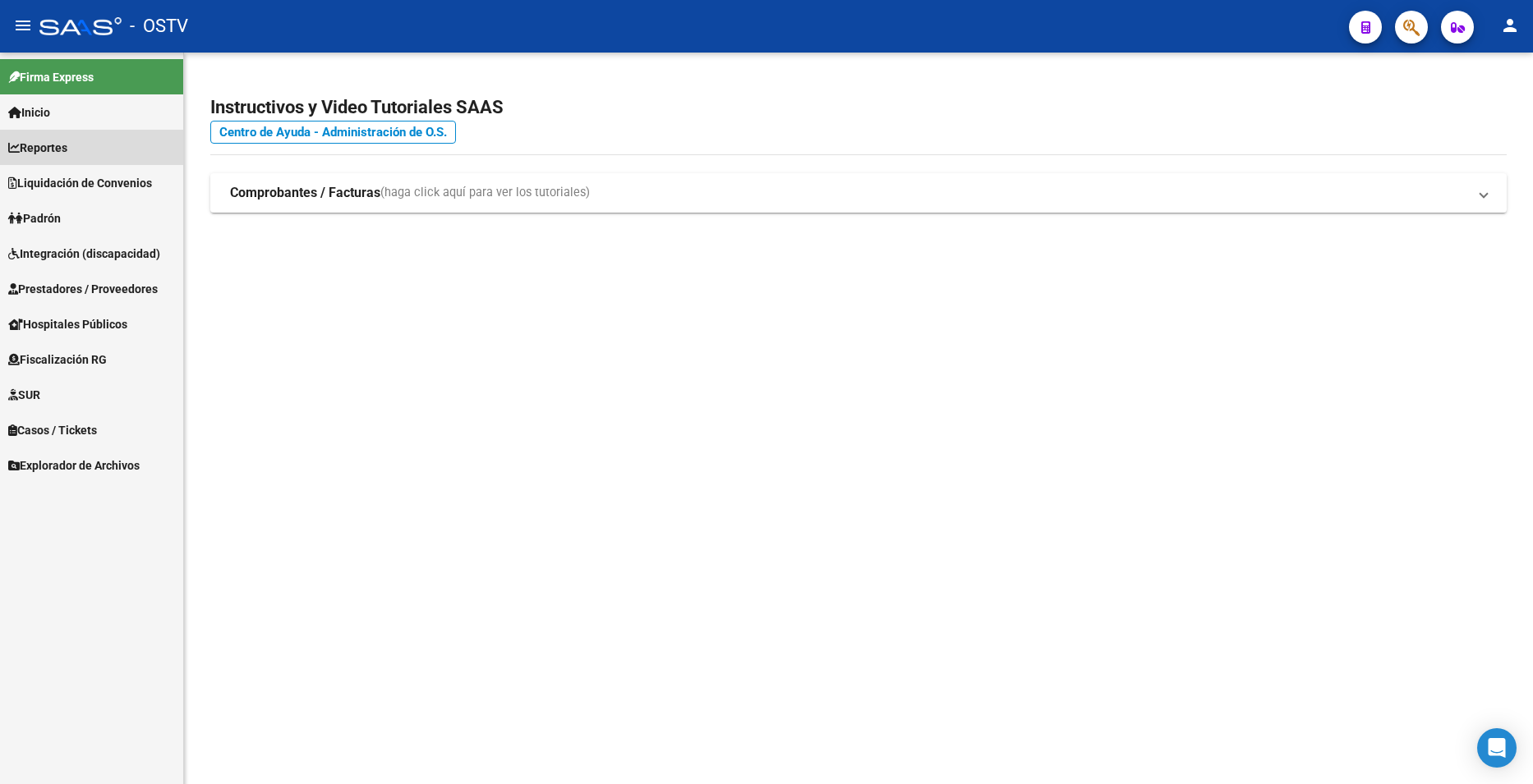
click at [47, 144] on span "Reportes" at bounding box center [37, 147] width 59 height 18
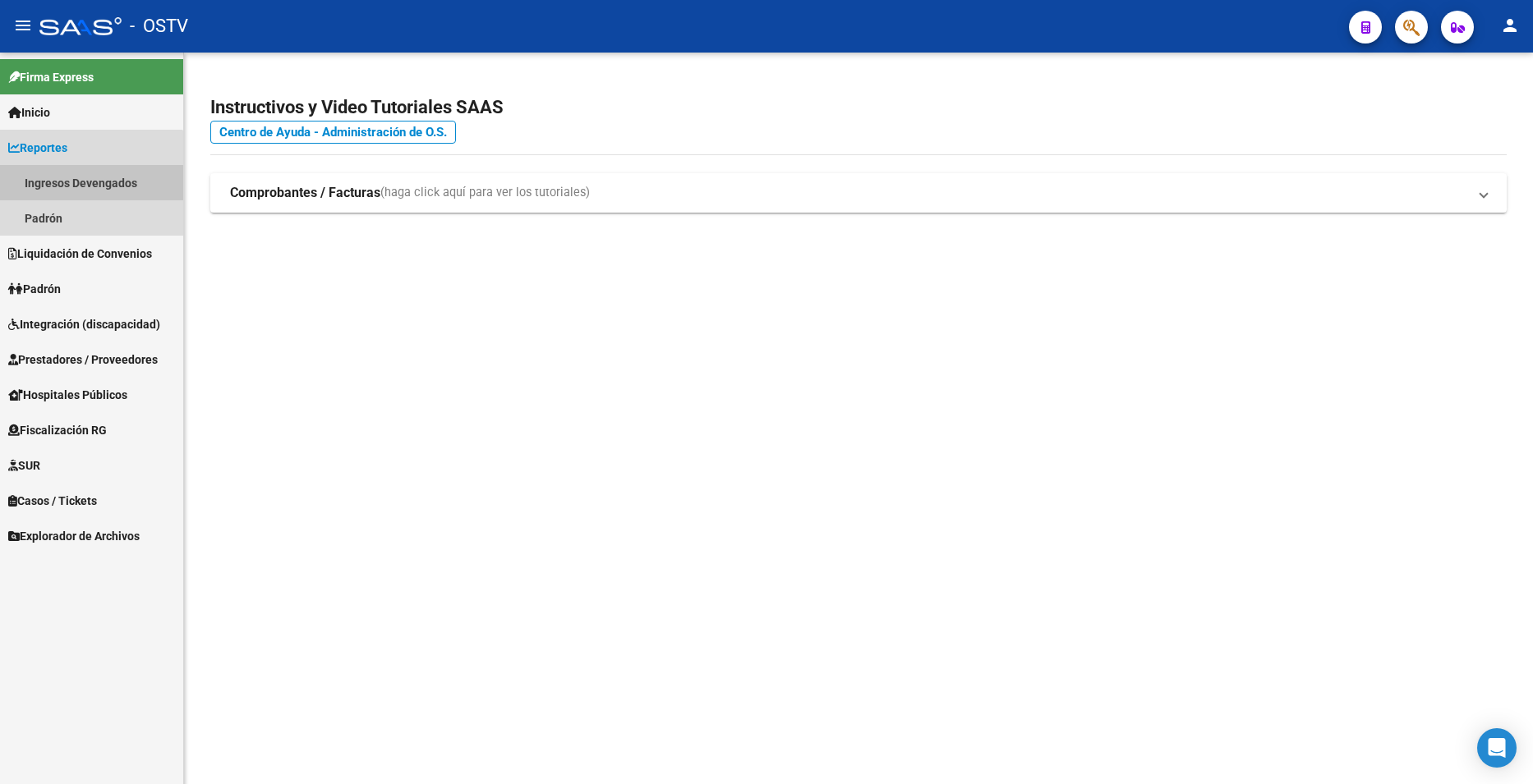
click at [56, 188] on link "Ingresos Devengados" at bounding box center [92, 183] width 184 height 36
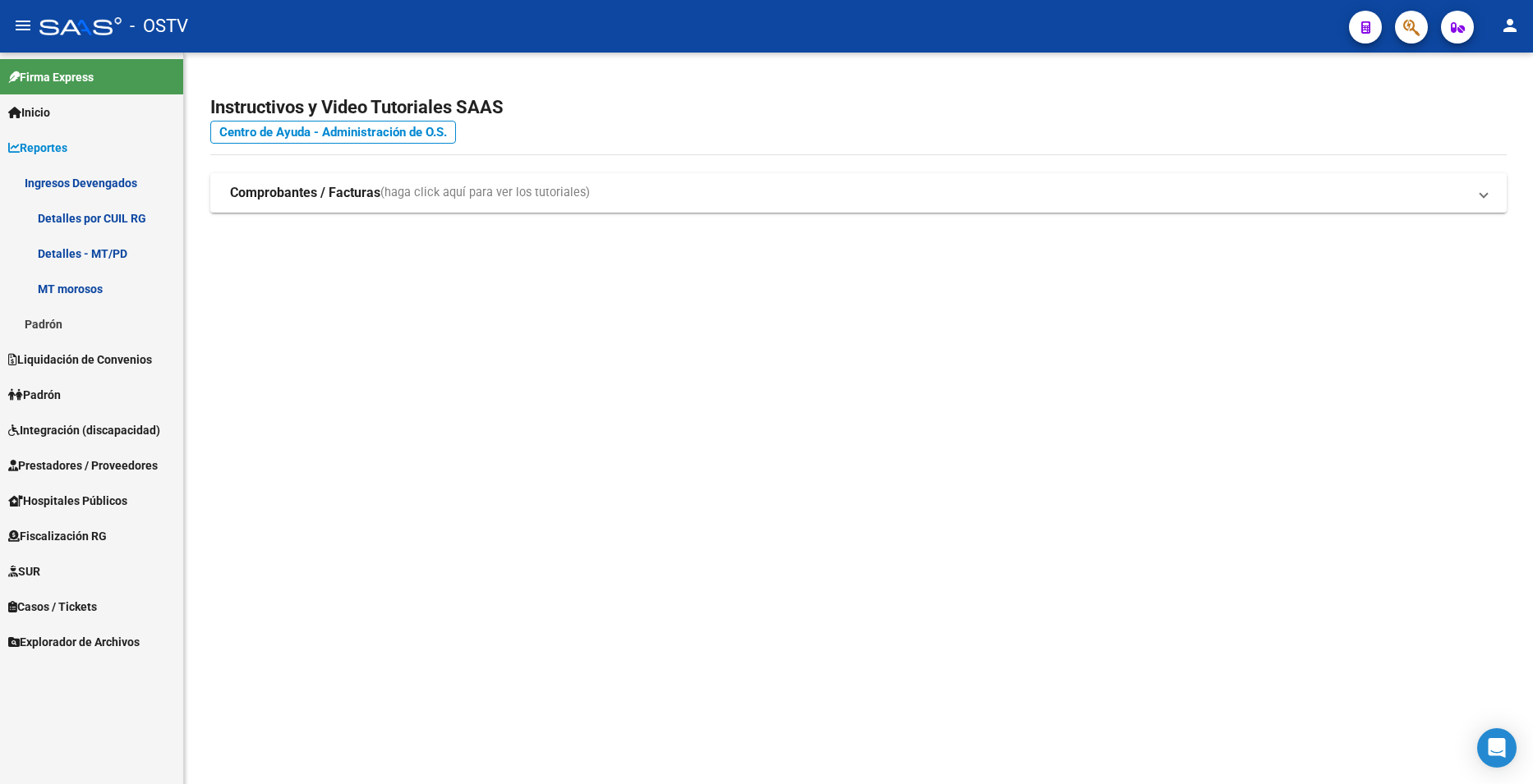
click at [654, 444] on mat-sidenav-content "Instructivos y Video Tutoriales SAAS Centro de Ayuda - Administración de O.S. C…" at bounding box center [858, 418] width 1349 height 732
click at [126, 363] on span "Liquidación de Convenios" at bounding box center [80, 359] width 143 height 18
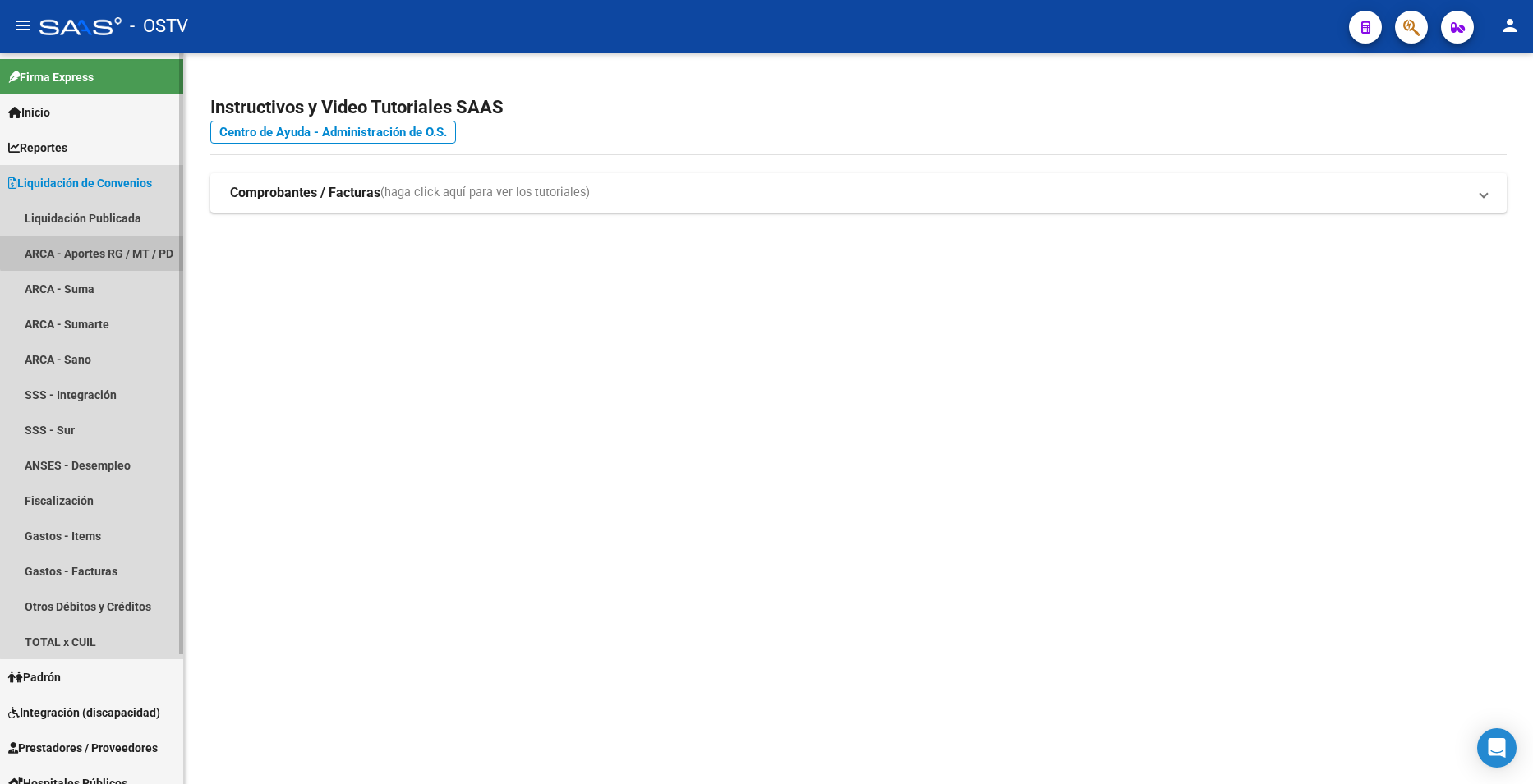
click at [121, 244] on link "ARCA - Aportes RG / MT / PD" at bounding box center [92, 254] width 184 height 36
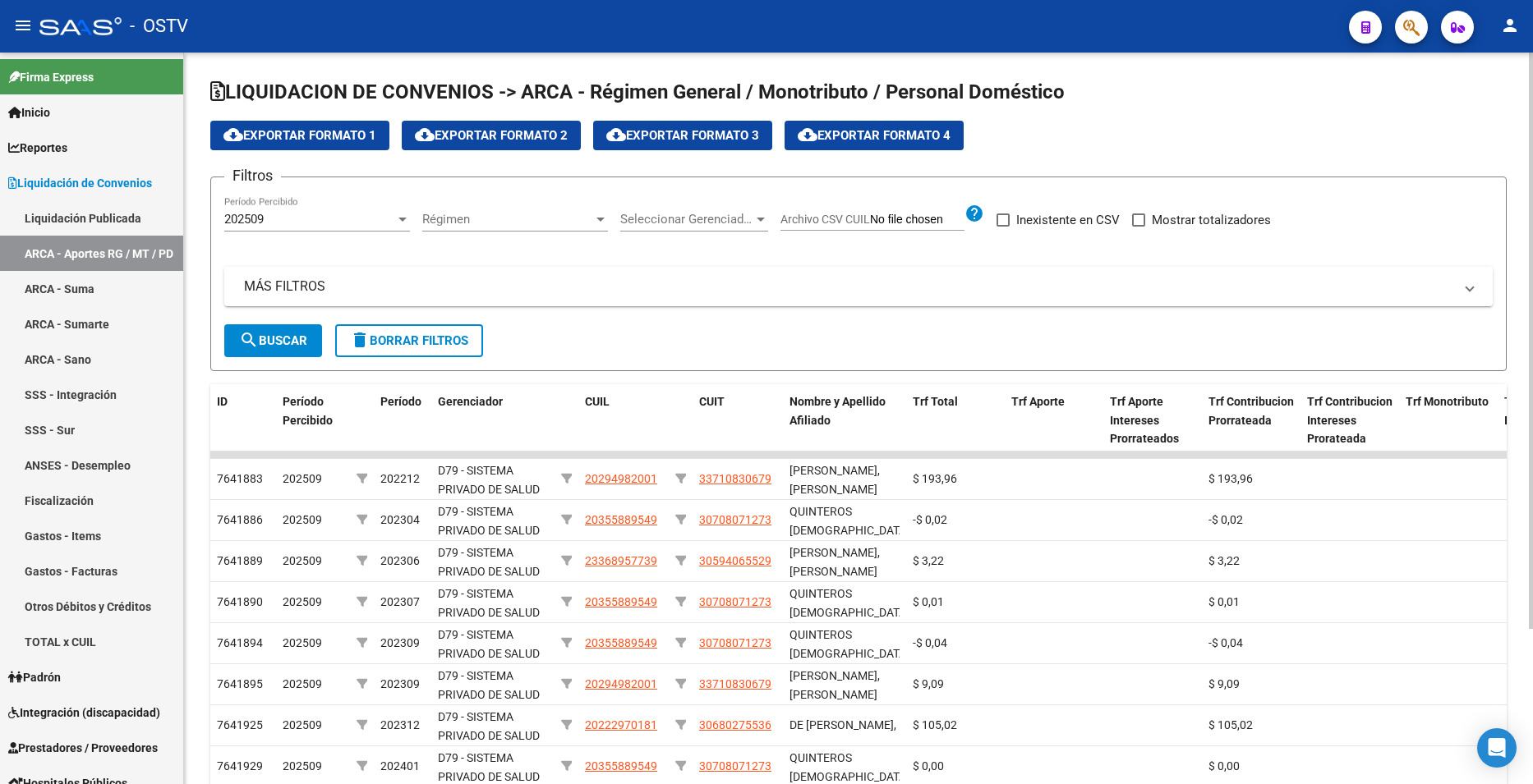
click at [309, 233] on div "202509 Período Percibido" at bounding box center [317, 222] width 186 height 51
click at [318, 221] on div "202509" at bounding box center [309, 219] width 171 height 15
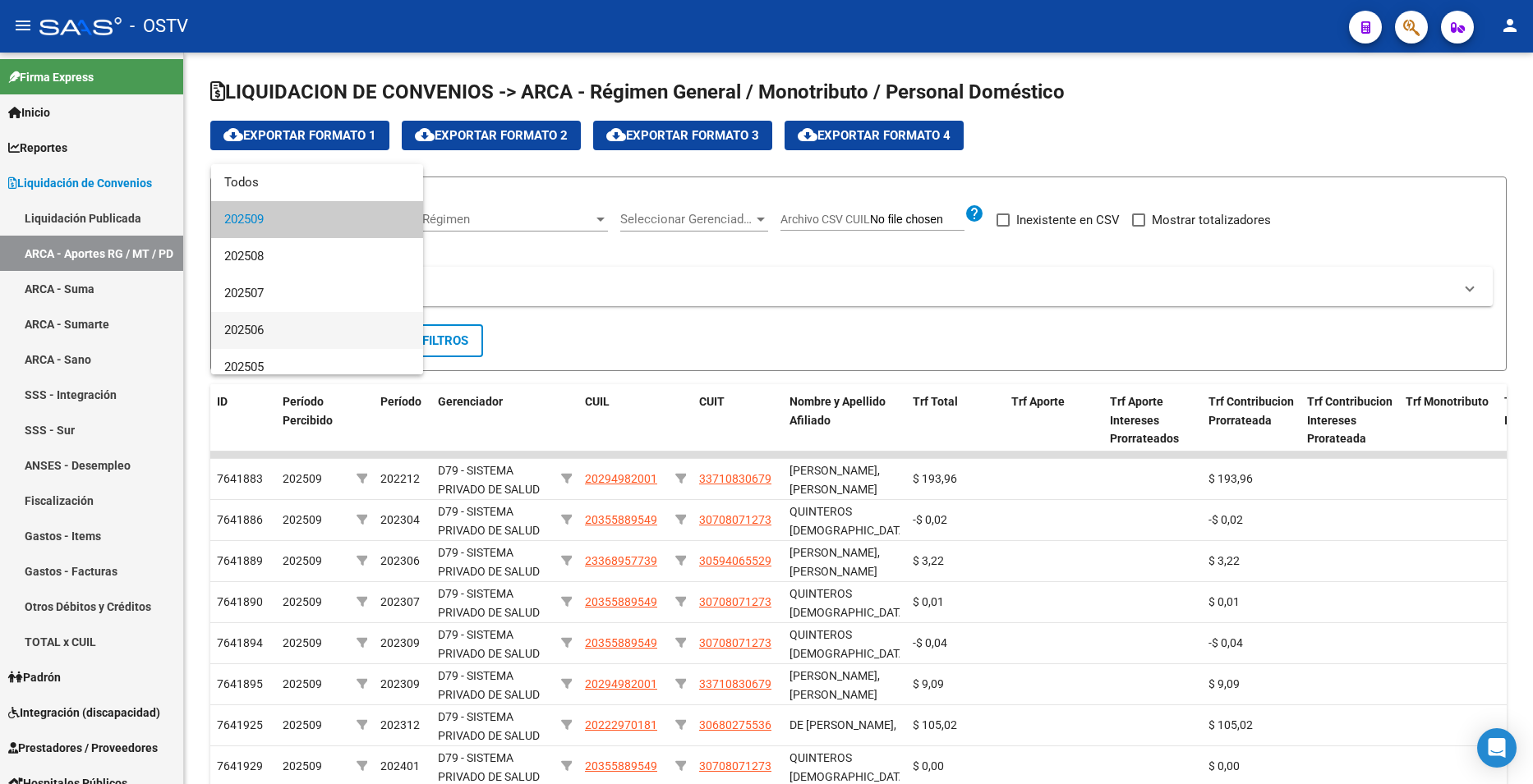
scroll to position [82, 0]
click at [290, 313] on span "202504" at bounding box center [317, 321] width 186 height 37
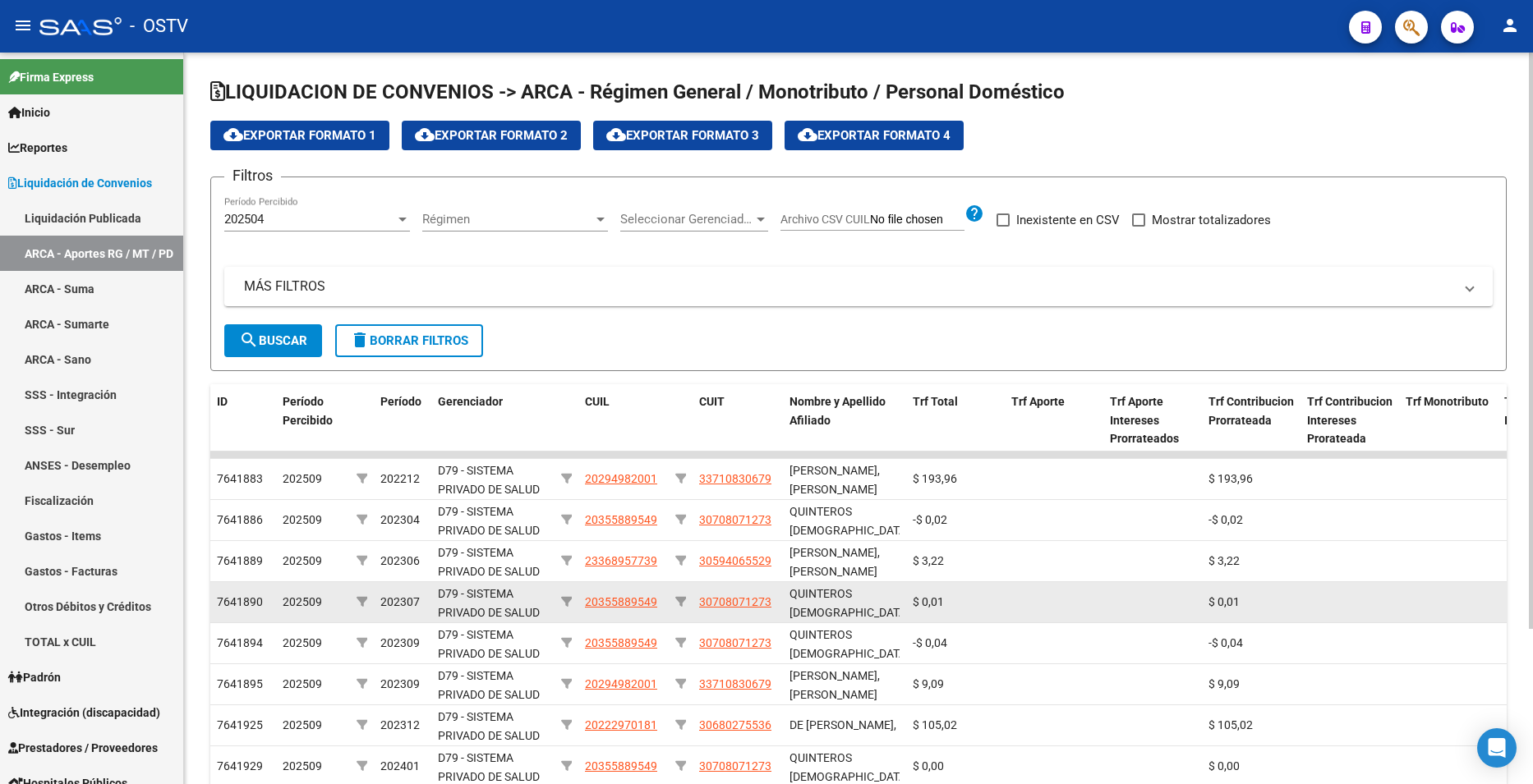
type input "C:\fakepath\archivo para filtrar en SAAS.csv"
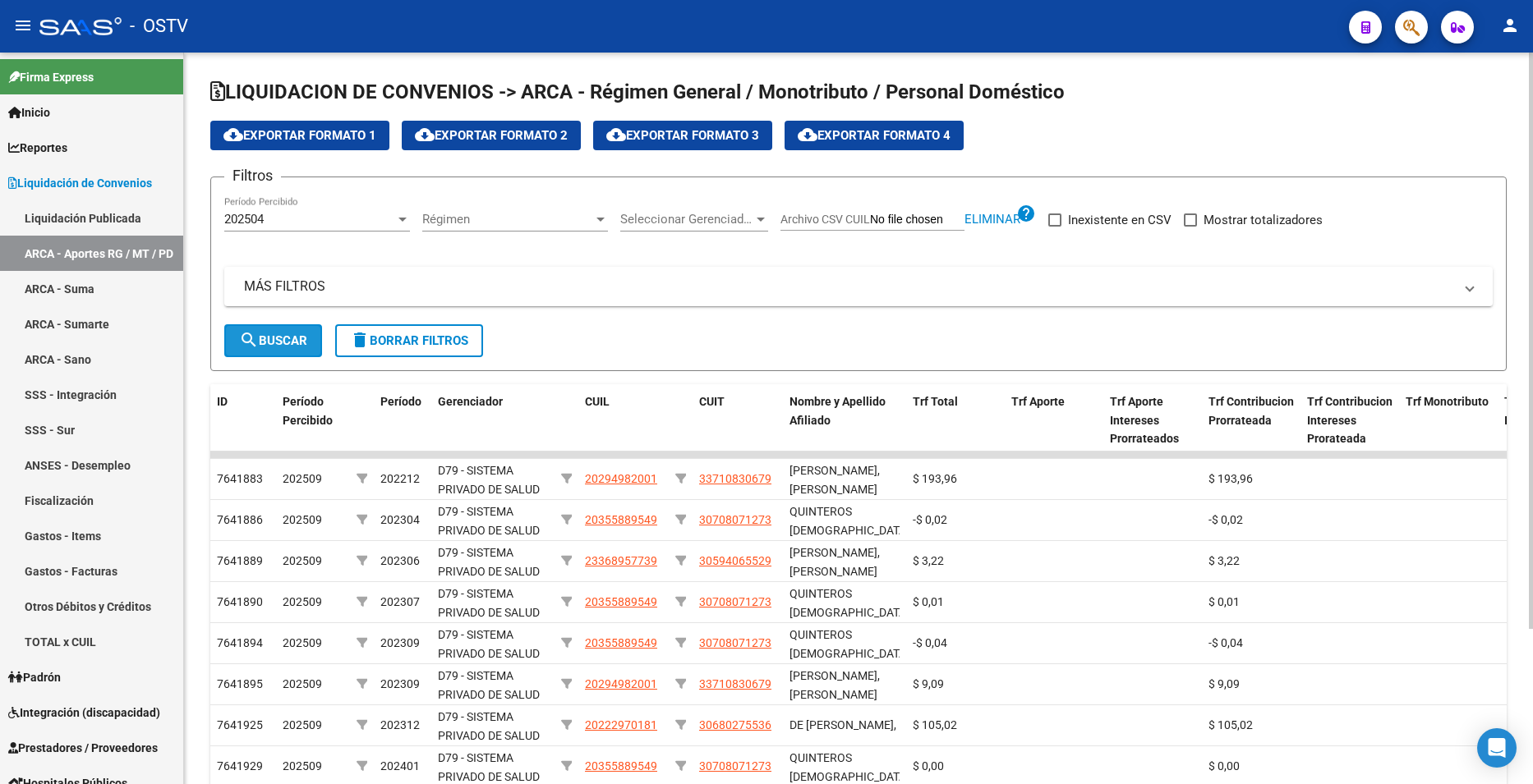
click at [290, 338] on span "search Buscar" at bounding box center [273, 341] width 68 height 15
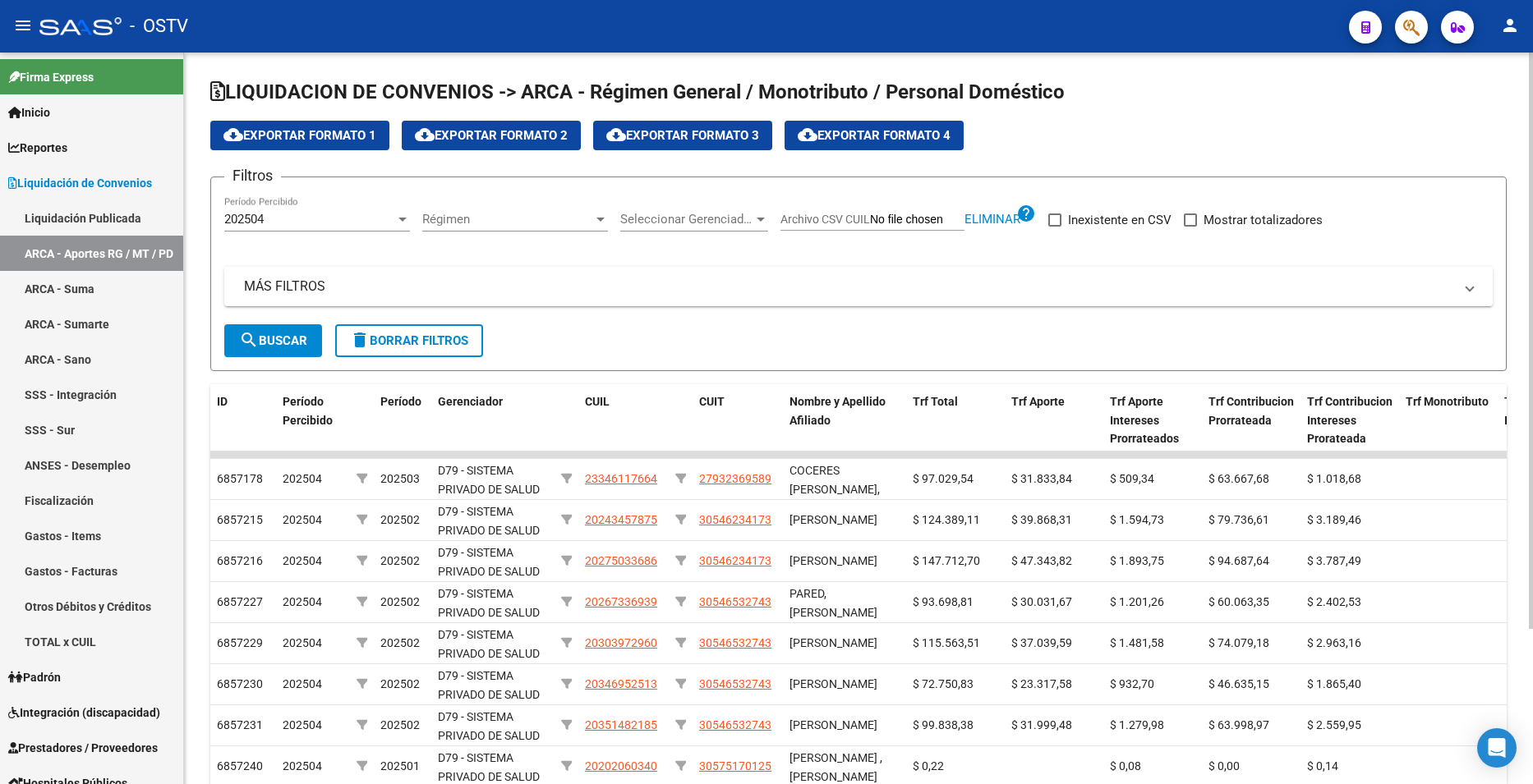
click at [520, 139] on span "cloud_download Exportar Formato 2" at bounding box center [491, 136] width 153 height 15
